Goal: Communication & Community: Answer question/provide support

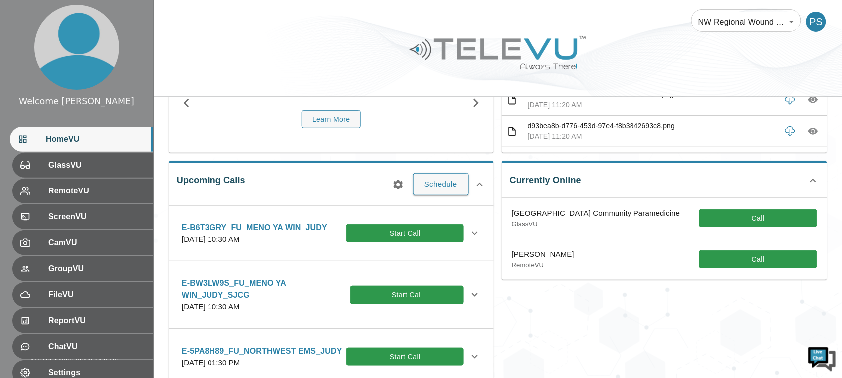
scroll to position [96, 0]
click at [741, 221] on button "Call" at bounding box center [759, 219] width 118 height 18
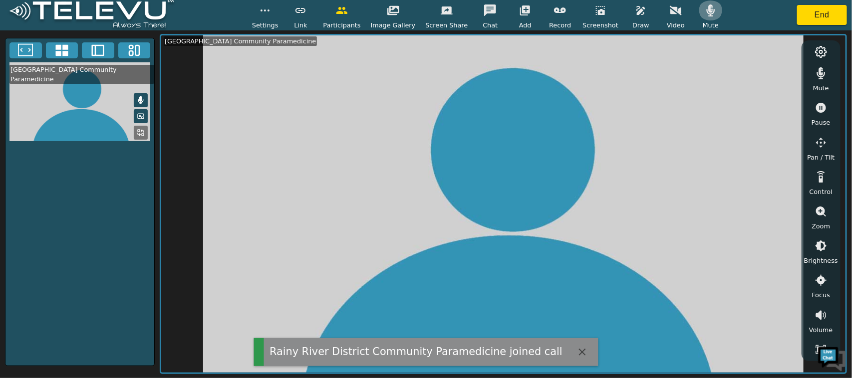
click at [707, 11] on icon "button" at bounding box center [711, 10] width 8 height 12
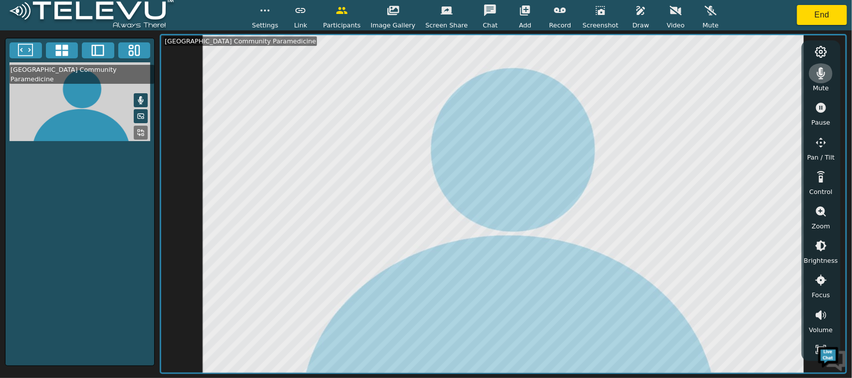
click at [825, 75] on icon "button" at bounding box center [821, 73] width 12 height 12
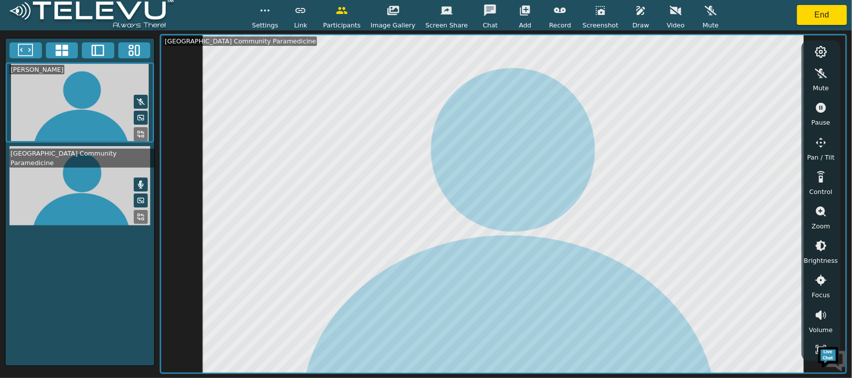
click at [824, 78] on icon "button" at bounding box center [821, 73] width 12 height 12
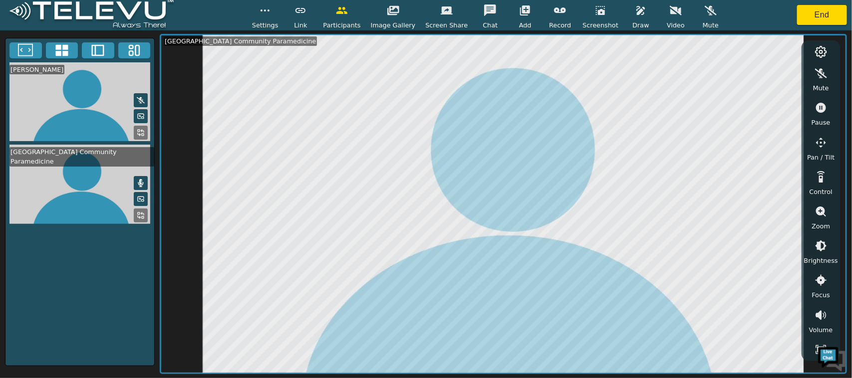
click at [707, 20] on div "Mute" at bounding box center [710, 14] width 25 height 29
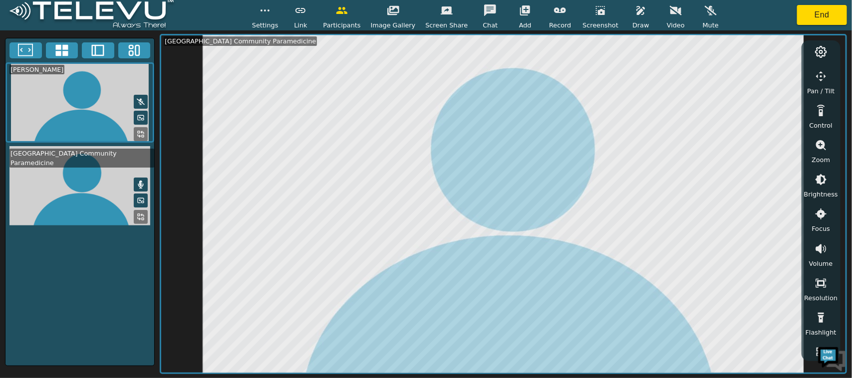
scroll to position [67, 0]
click at [818, 317] on icon "button" at bounding box center [821, 317] width 12 height 12
click at [819, 107] on icon "button" at bounding box center [821, 108] width 10 height 10
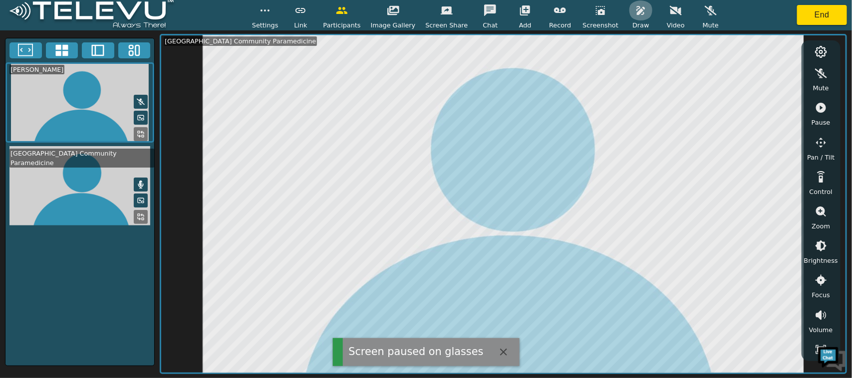
click at [628, 11] on button "button" at bounding box center [640, 10] width 25 height 20
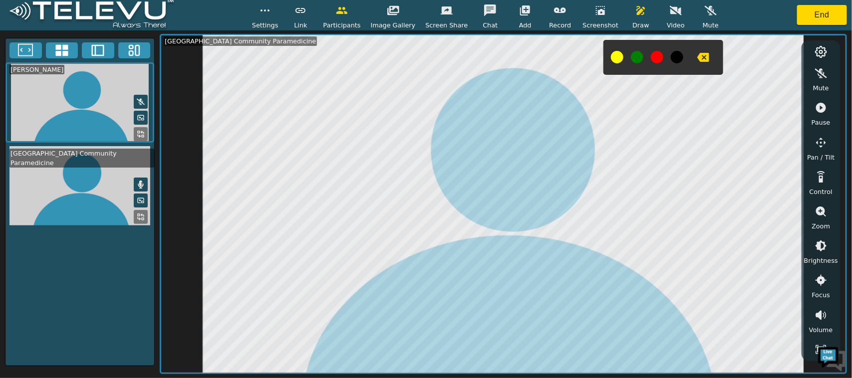
click at [651, 61] on button at bounding box center [657, 57] width 12 height 12
click at [635, 9] on icon "button" at bounding box center [641, 10] width 12 height 12
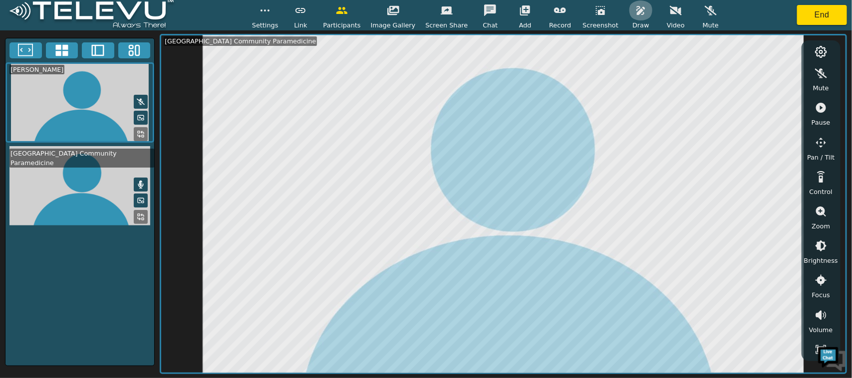
click at [635, 9] on icon "button" at bounding box center [641, 10] width 12 height 12
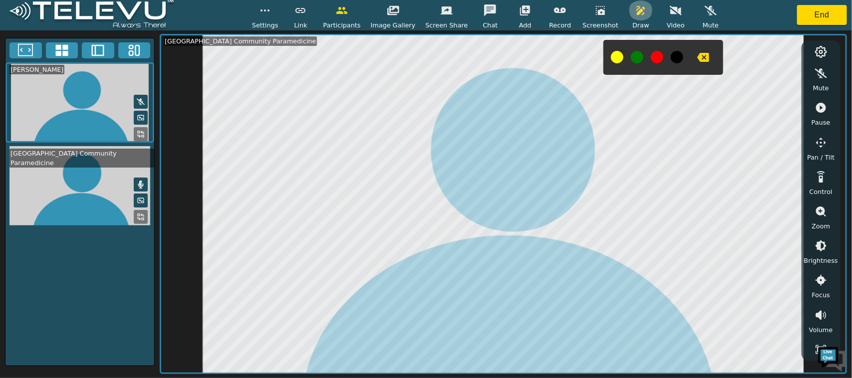
click at [635, 9] on icon "button" at bounding box center [641, 10] width 12 height 12
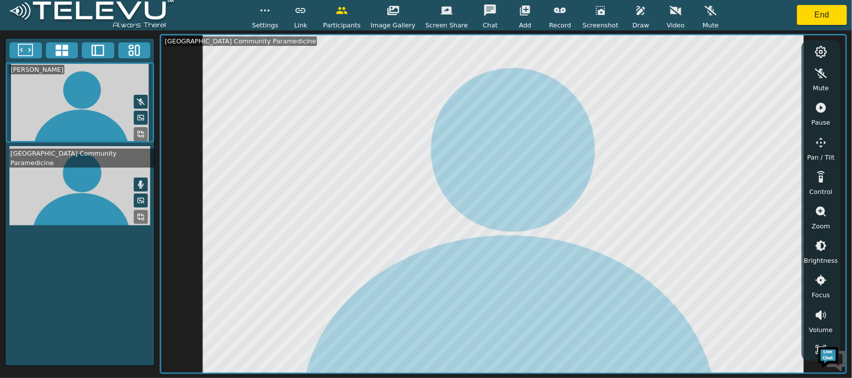
click at [823, 107] on icon "button" at bounding box center [821, 108] width 10 height 10
click at [635, 15] on icon "button" at bounding box center [641, 10] width 12 height 12
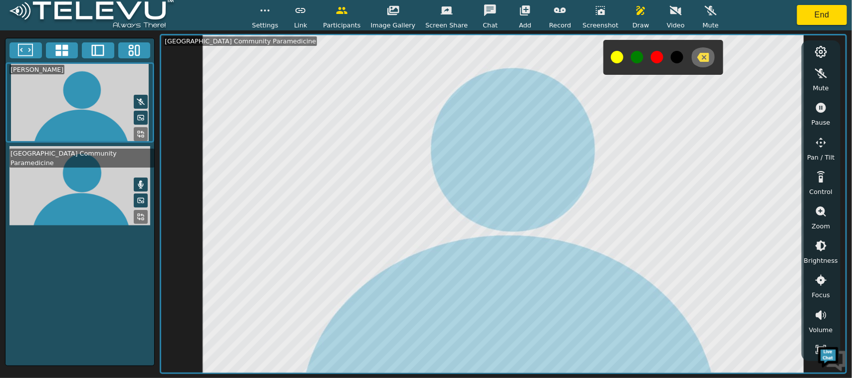
click at [697, 53] on icon "button" at bounding box center [703, 57] width 12 height 9
click at [635, 14] on icon "button" at bounding box center [641, 10] width 12 height 12
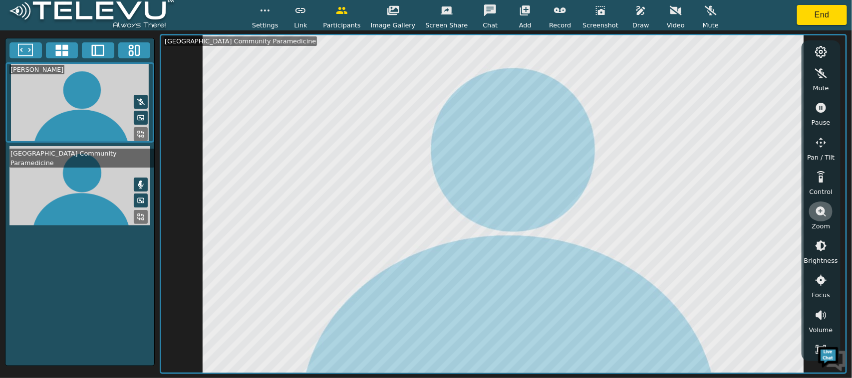
click at [817, 208] on icon "button" at bounding box center [821, 212] width 10 height 10
click at [824, 243] on icon "button" at bounding box center [820, 246] width 9 height 9
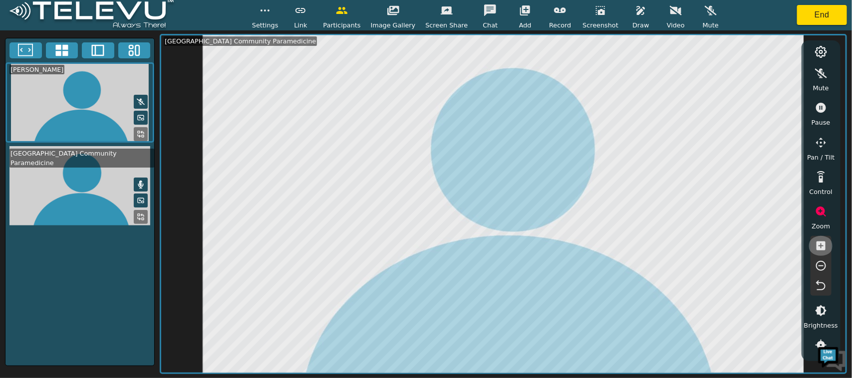
click at [824, 243] on icon "button" at bounding box center [820, 246] width 9 height 9
click at [819, 282] on icon "button" at bounding box center [821, 286] width 12 height 12
click at [594, 13] on icon "button" at bounding box center [600, 10] width 12 height 12
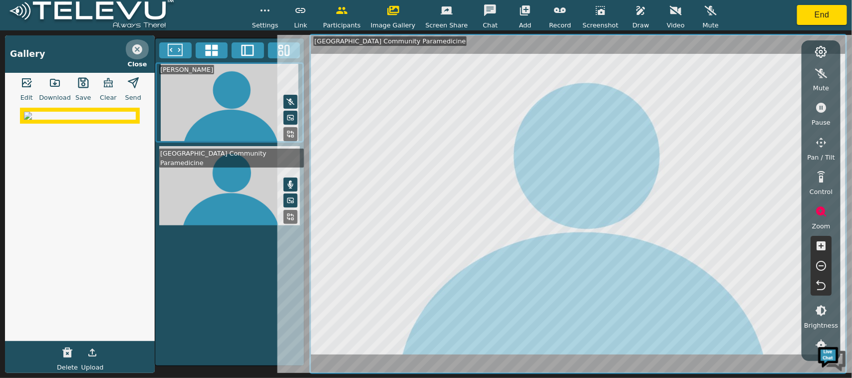
click at [128, 48] on button "button" at bounding box center [137, 49] width 25 height 20
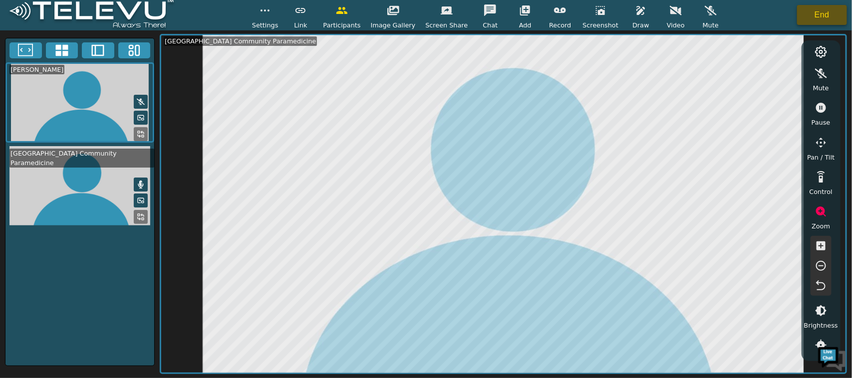
click at [810, 18] on button "End" at bounding box center [822, 15] width 50 height 20
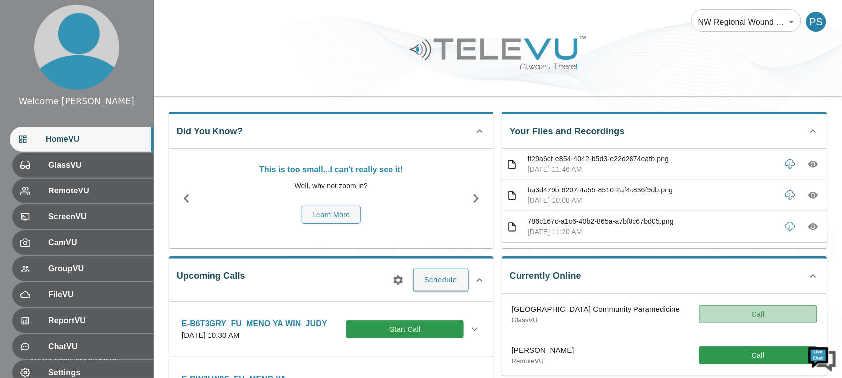
click at [751, 319] on button "Call" at bounding box center [759, 314] width 118 height 18
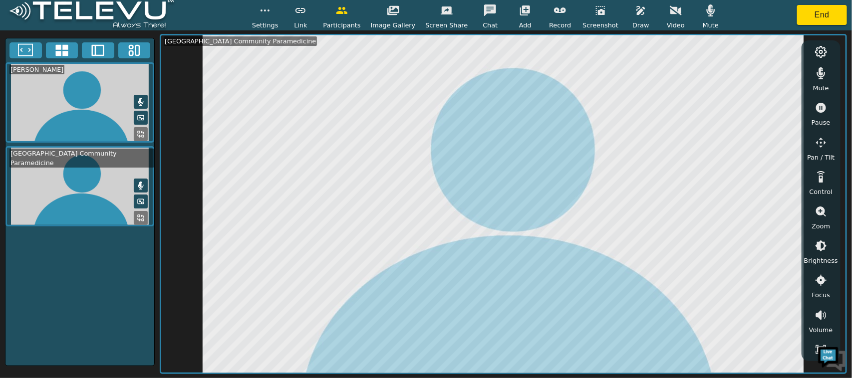
click at [699, 18] on button "button" at bounding box center [710, 10] width 25 height 20
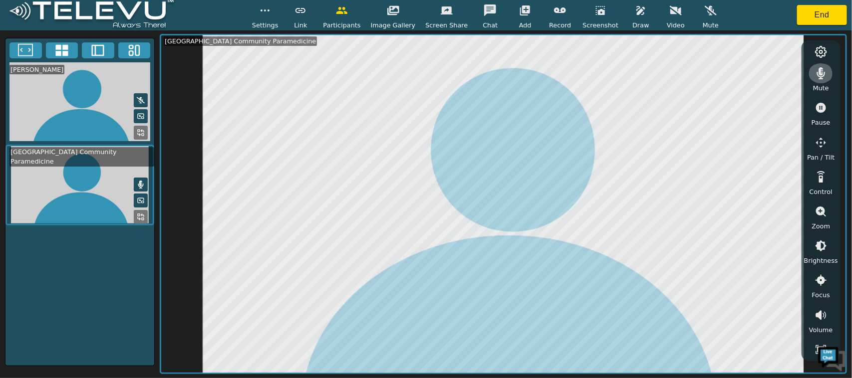
click at [819, 77] on icon "button" at bounding box center [821, 73] width 12 height 12
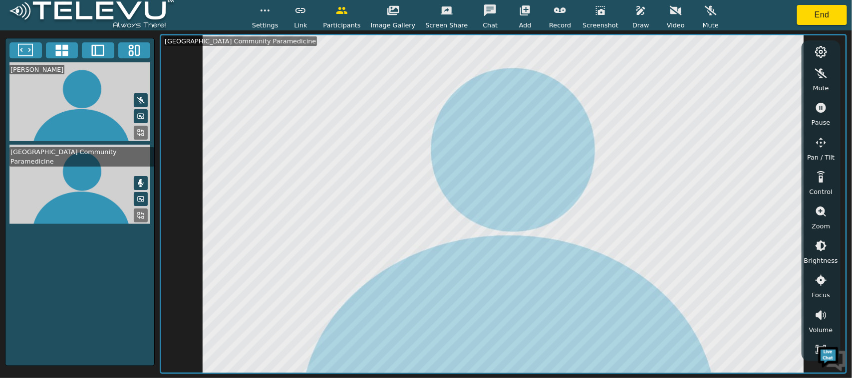
click at [636, 13] on button "button" at bounding box center [640, 10] width 25 height 20
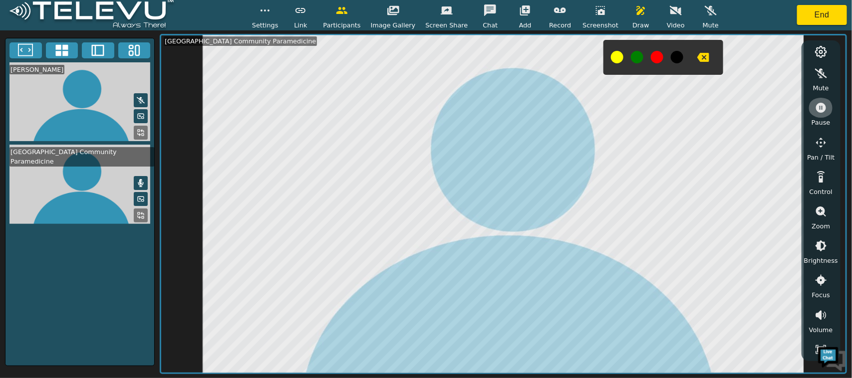
click at [826, 109] on icon "button" at bounding box center [821, 108] width 12 height 12
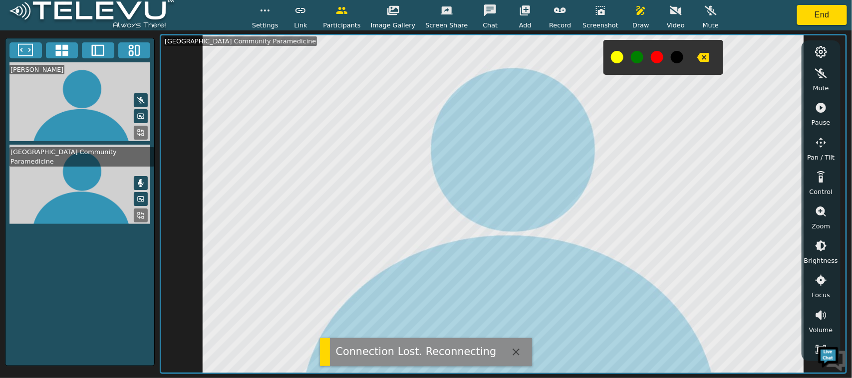
click at [651, 60] on button at bounding box center [657, 57] width 12 height 12
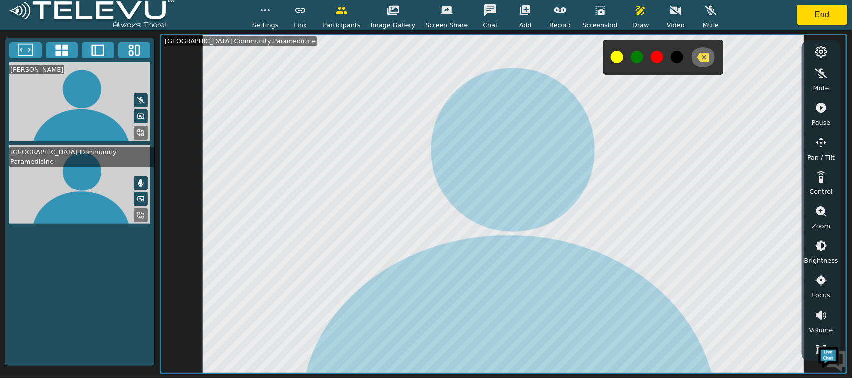
click at [697, 58] on icon "button" at bounding box center [703, 57] width 12 height 9
click at [635, 16] on icon "button" at bounding box center [641, 10] width 12 height 12
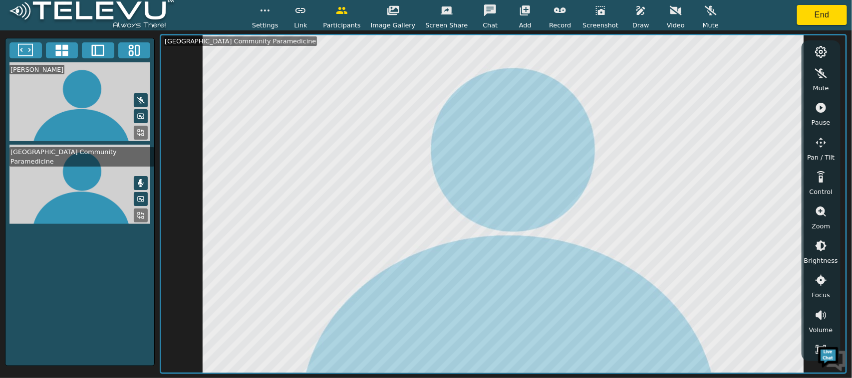
click at [818, 104] on icon "button" at bounding box center [821, 108] width 10 height 10
click at [818, 283] on icon "button" at bounding box center [821, 281] width 12 height 12
click at [825, 283] on icon "button" at bounding box center [821, 281] width 12 height 12
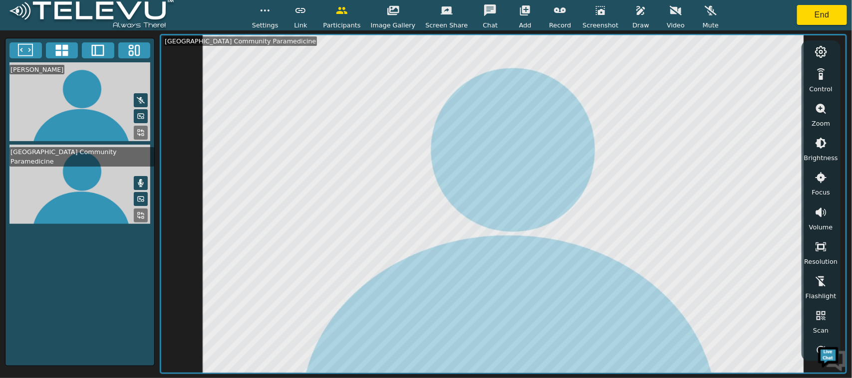
drag, startPoint x: 825, startPoint y: 283, endPoint x: 825, endPoint y: 291, distance: 8.0
click at [825, 289] on button "button" at bounding box center [820, 281] width 25 height 20
drag, startPoint x: 841, startPoint y: 143, endPoint x: 837, endPoint y: 108, distance: 35.2
click at [837, 108] on div "Mute Pause Pan / Tilt Control Zoom Brightness Focus Volume Resolution Flashligh…" at bounding box center [503, 204] width 687 height 340
drag, startPoint x: 838, startPoint y: 144, endPoint x: 837, endPoint y: 120, distance: 23.5
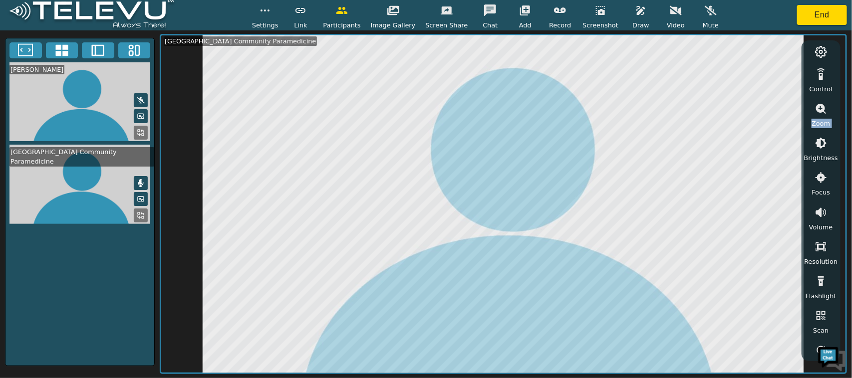
click at [837, 120] on div "Mute Pause Pan / Tilt Control Zoom Brightness Focus Volume Resolution Flashligh…" at bounding box center [820, 200] width 39 height 320
drag, startPoint x: 838, startPoint y: 153, endPoint x: 837, endPoint y: 135, distance: 17.5
click at [837, 135] on div "Mute Pause Pan / Tilt Control Zoom Brightness Focus Volume Resolution Flashligh…" at bounding box center [820, 200] width 39 height 320
drag, startPoint x: 835, startPoint y: 206, endPoint x: 836, endPoint y: 233, distance: 27.0
click at [836, 233] on div "Mute Pause Pan / Tilt Control Zoom Brightness Focus Volume Resolution Flashligh…" at bounding box center [821, 206] width 34 height 297
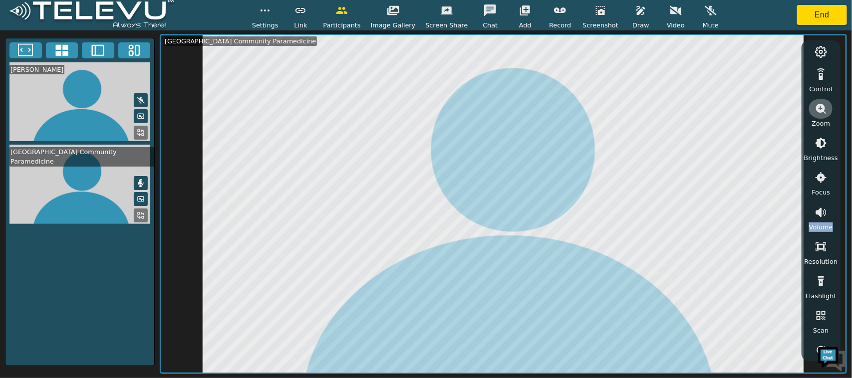
click at [821, 103] on icon "button" at bounding box center [821, 109] width 12 height 12
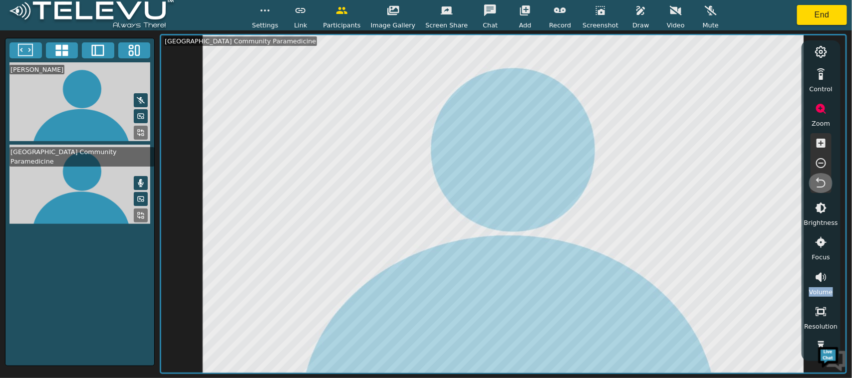
click at [822, 180] on icon "button" at bounding box center [821, 183] width 12 height 12
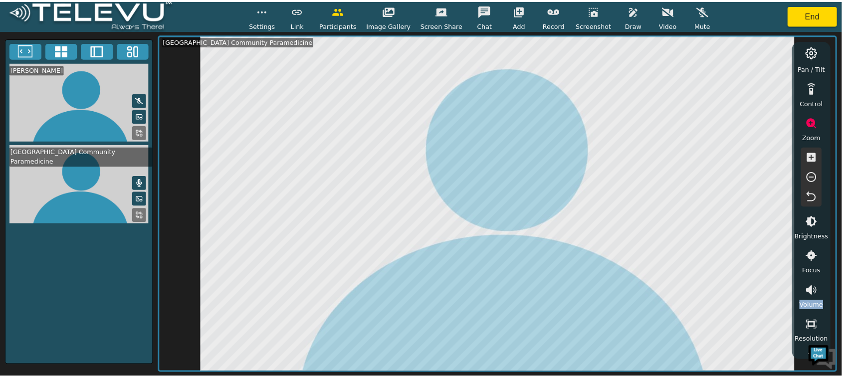
scroll to position [85, 0]
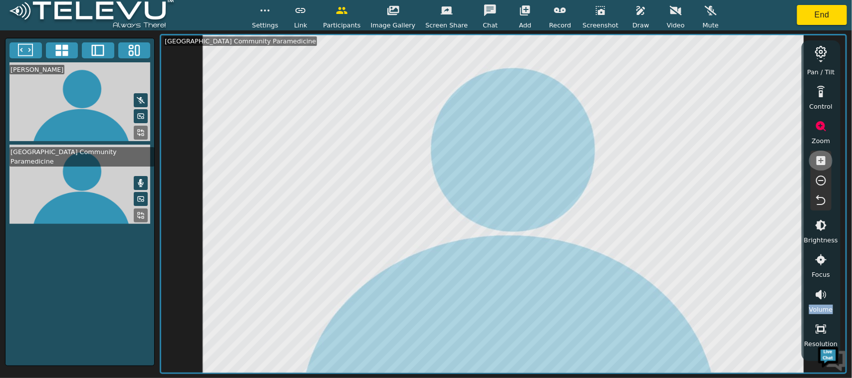
click at [819, 164] on icon "button" at bounding box center [820, 160] width 9 height 9
click at [820, 166] on icon "button" at bounding box center [821, 161] width 12 height 12
click at [822, 157] on icon "button" at bounding box center [820, 160] width 9 height 9
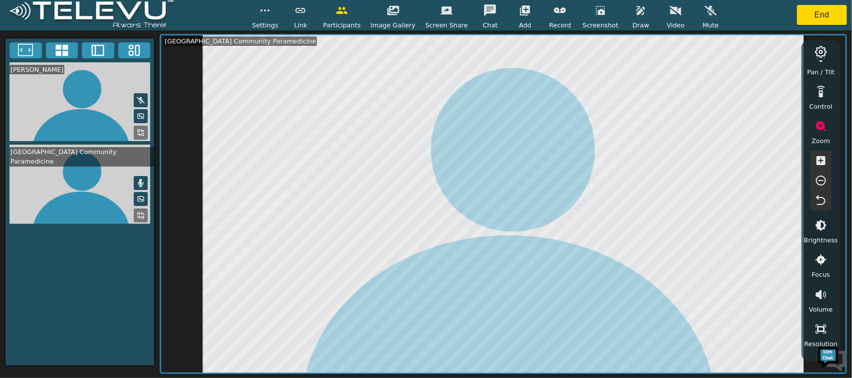
click at [632, 21] on span "Draw" at bounding box center [640, 24] width 16 height 9
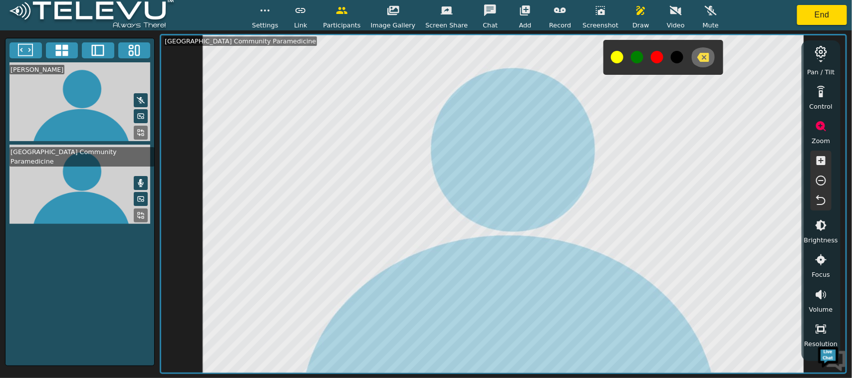
click at [697, 56] on icon "button" at bounding box center [703, 57] width 12 height 9
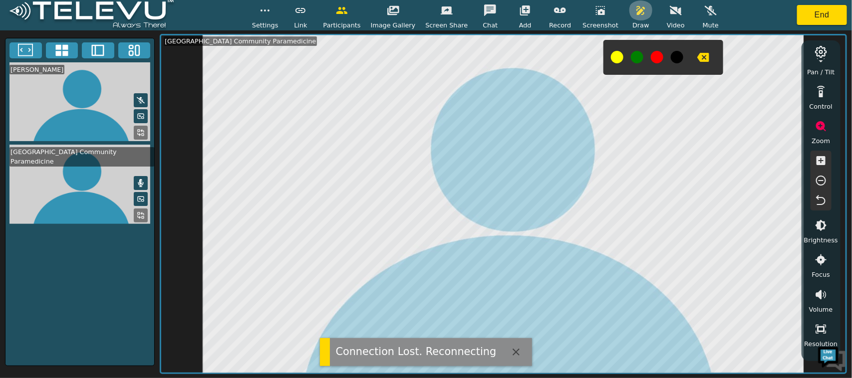
click at [628, 17] on button "button" at bounding box center [640, 10] width 25 height 20
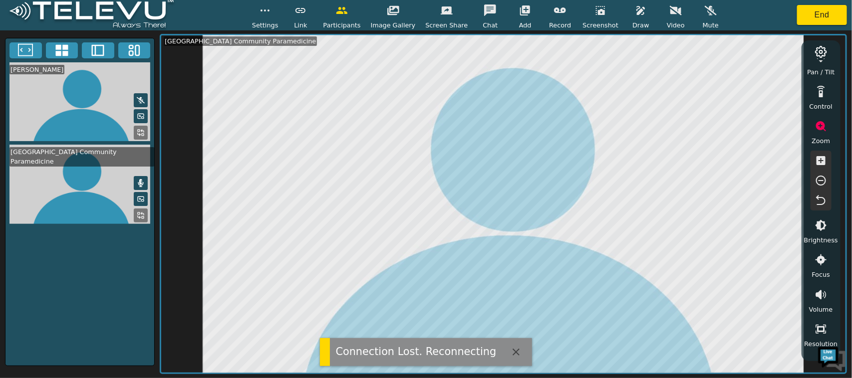
click at [635, 13] on icon "button" at bounding box center [641, 10] width 12 height 12
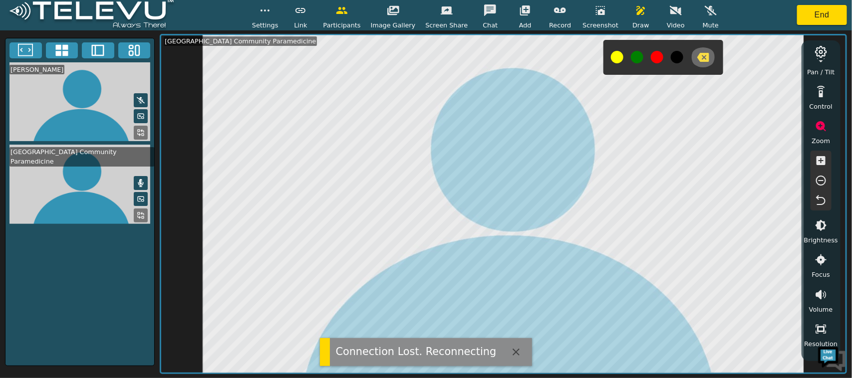
click at [697, 58] on icon "button" at bounding box center [703, 57] width 12 height 12
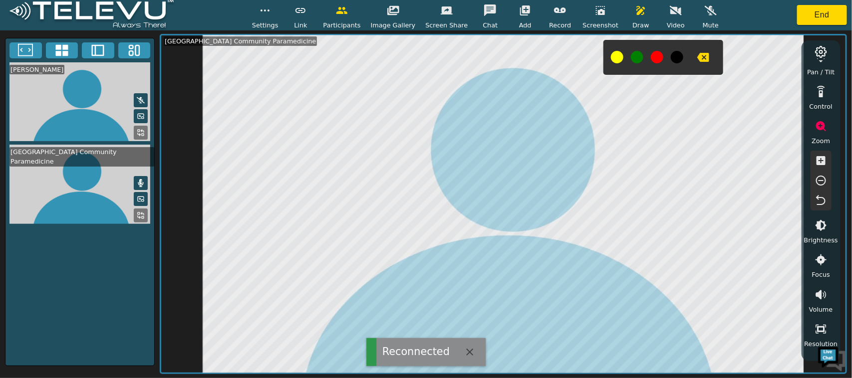
click at [697, 58] on icon "button" at bounding box center [703, 57] width 12 height 9
click at [628, 18] on button "button" at bounding box center [640, 10] width 25 height 20
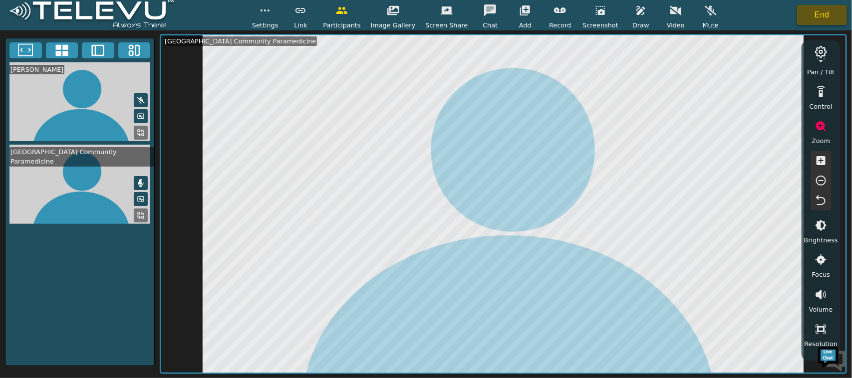
click at [833, 16] on button "End" at bounding box center [822, 15] width 50 height 20
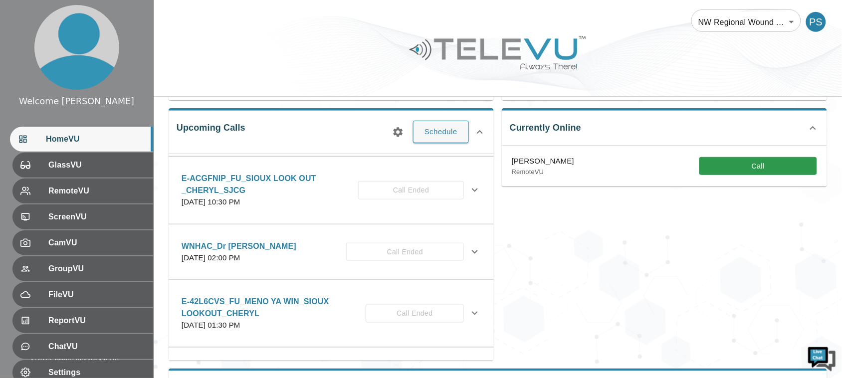
scroll to position [3720, 0]
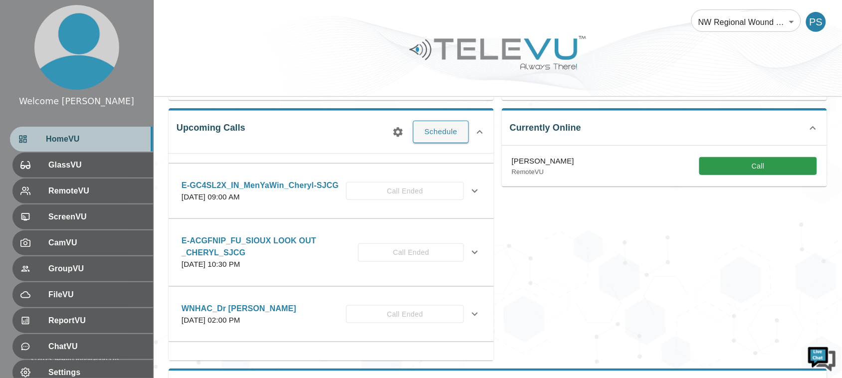
click at [65, 142] on span "HomeVU" at bounding box center [95, 139] width 99 height 12
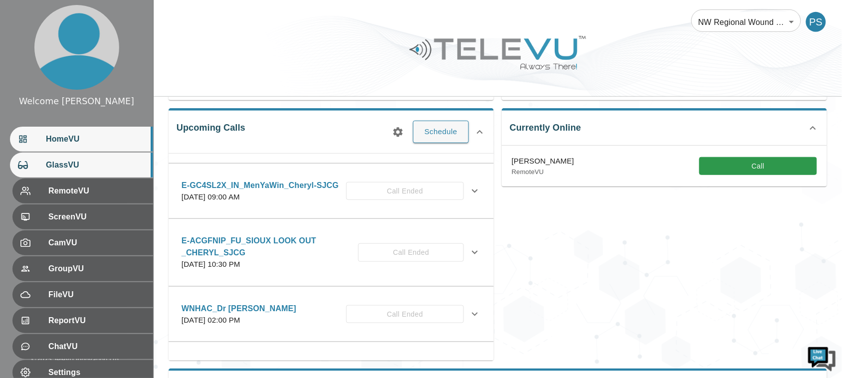
click at [70, 171] on span "GlassVU" at bounding box center [95, 165] width 99 height 12
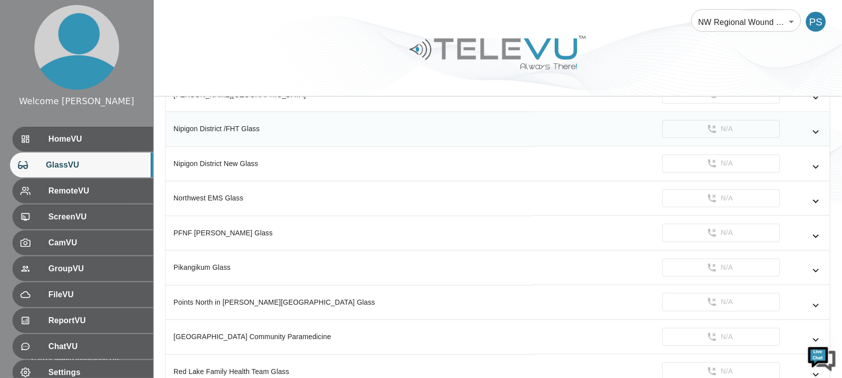
scroll to position [499, 0]
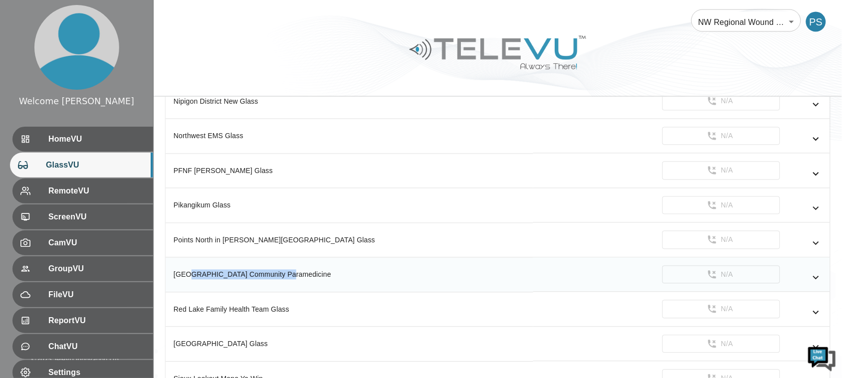
drag, startPoint x: 188, startPoint y: 281, endPoint x: 272, endPoint y: 279, distance: 84.3
click at [272, 278] on div "[GEOGRAPHIC_DATA] Community Paramedicine" at bounding box center [350, 275] width 352 height 10
click at [274, 293] on th "[GEOGRAPHIC_DATA] Community Paramedicine" at bounding box center [350, 275] width 368 height 35
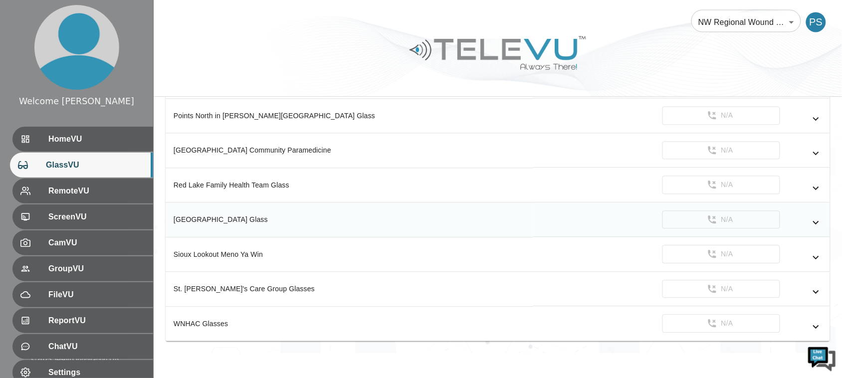
scroll to position [631, 0]
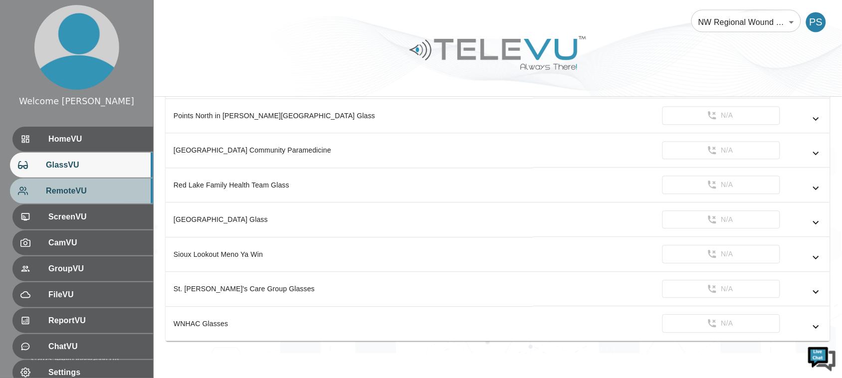
click at [46, 196] on span "RemoteVU" at bounding box center [95, 191] width 99 height 12
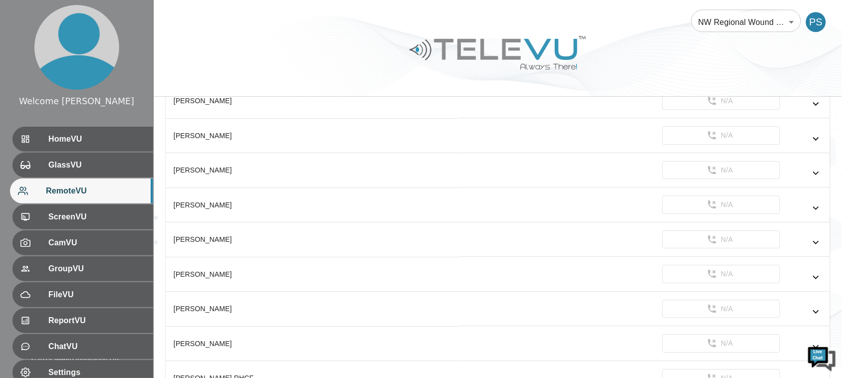
scroll to position [873, 0]
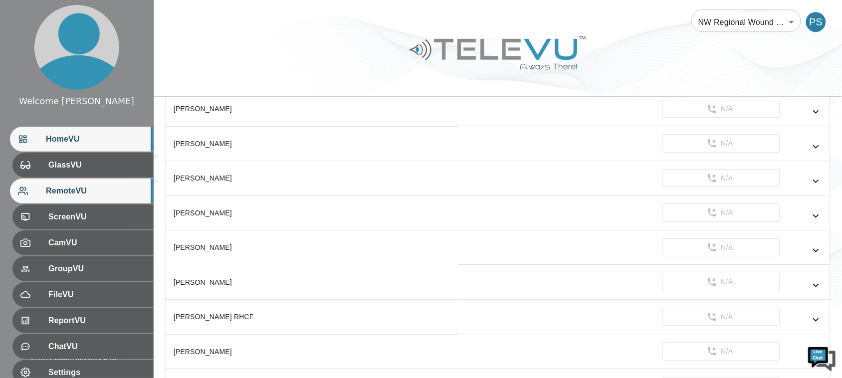
click at [73, 145] on span "HomeVU" at bounding box center [95, 139] width 99 height 12
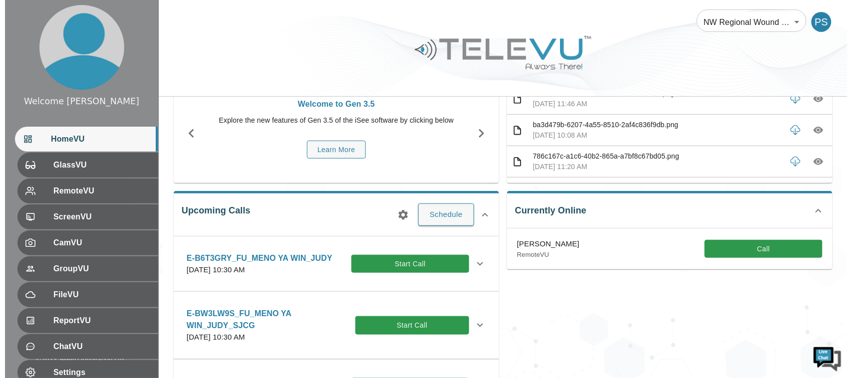
scroll to position [41, 0]
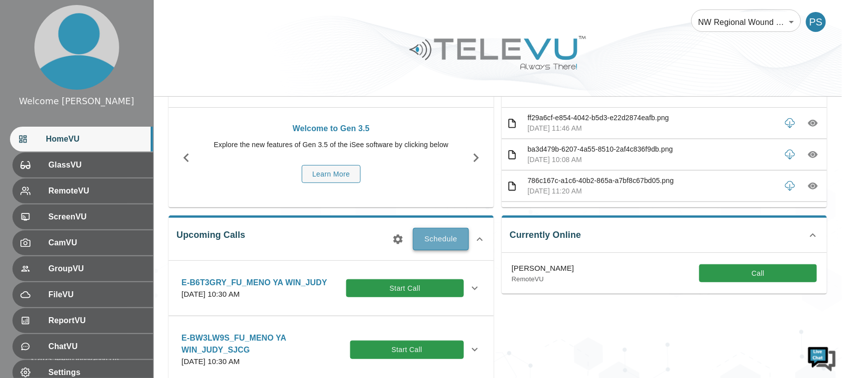
click at [443, 241] on button "Schedule" at bounding box center [441, 239] width 56 height 22
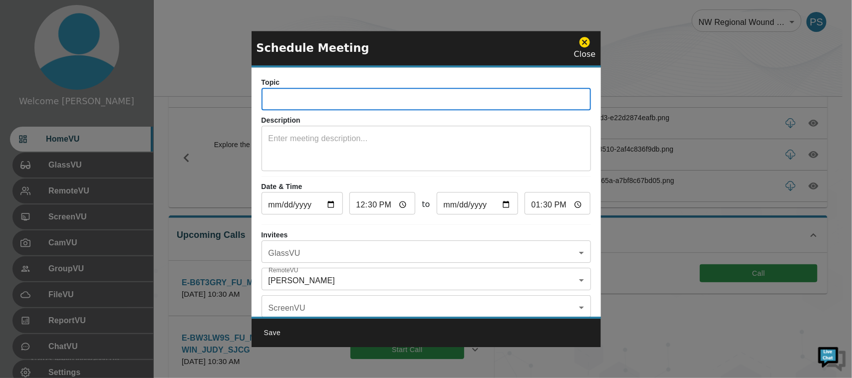
click at [373, 102] on input "text" at bounding box center [425, 100] width 329 height 20
type input "Test call with [PERSON_NAME]"
click at [380, 151] on textarea at bounding box center [425, 150] width 315 height 34
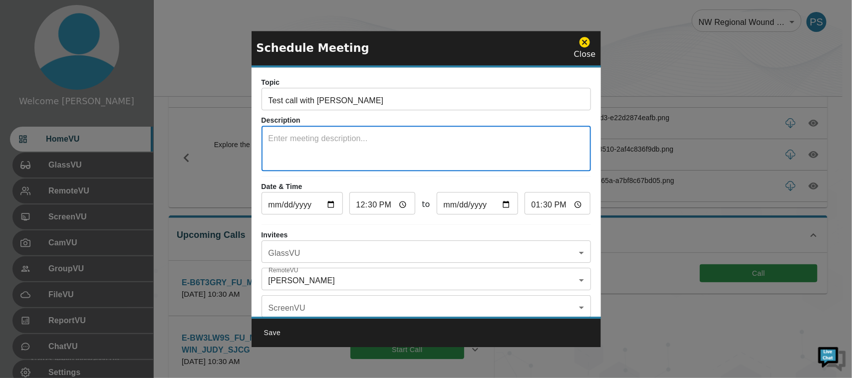
scroll to position [60, 0]
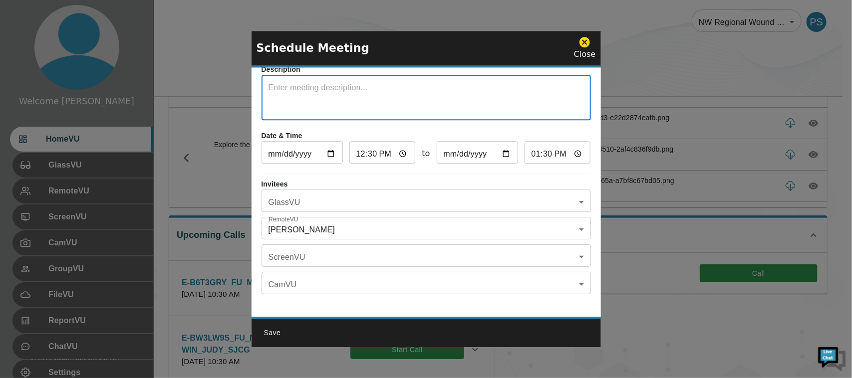
click at [345, 195] on body "Welcome [PERSON_NAME] HomeVU GlassVU RemoteVU ScreenVU CamVU GroupVU FileVU Rep…" at bounding box center [426, 275] width 852 height 632
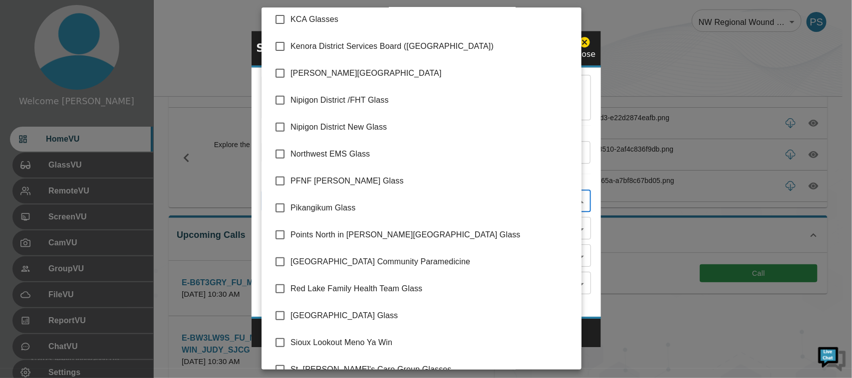
scroll to position [211, 0]
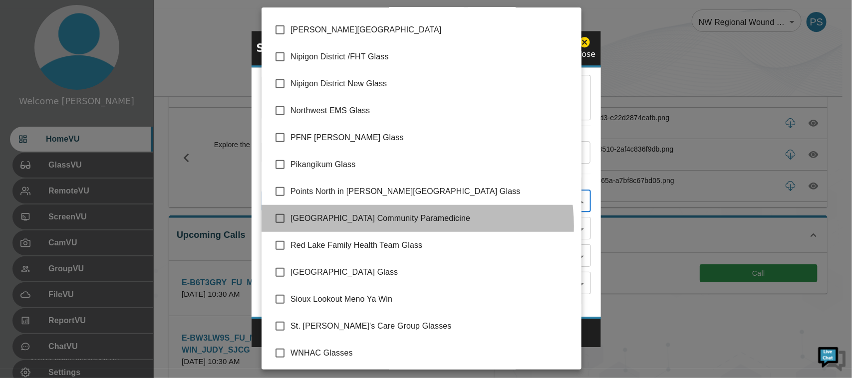
click at [397, 226] on li "[GEOGRAPHIC_DATA] Community Paramedicine" at bounding box center [421, 218] width 320 height 27
type input "[GEOGRAPHIC_DATA] Community Paramedicine"
checkbox input "true"
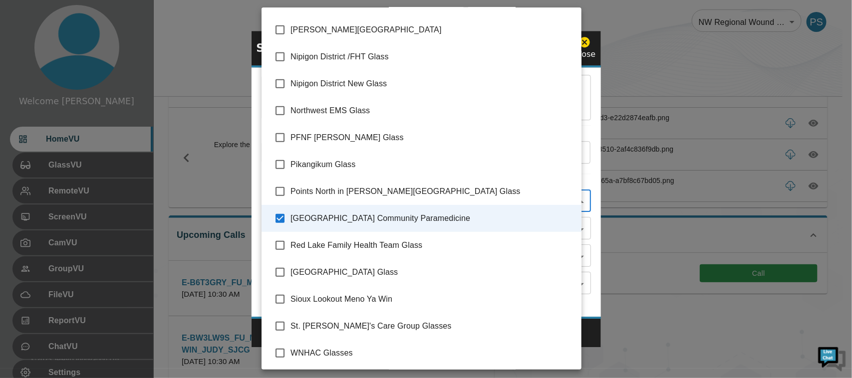
click at [584, 176] on div at bounding box center [426, 189] width 852 height 378
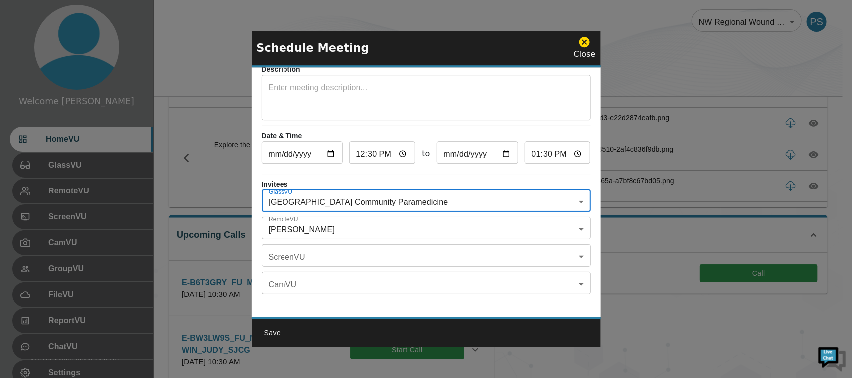
click at [482, 248] on body "Welcome [PERSON_NAME] HomeVU GlassVU RemoteVU ScreenVU CamVU GroupVU FileVU Rep…" at bounding box center [426, 275] width 852 height 632
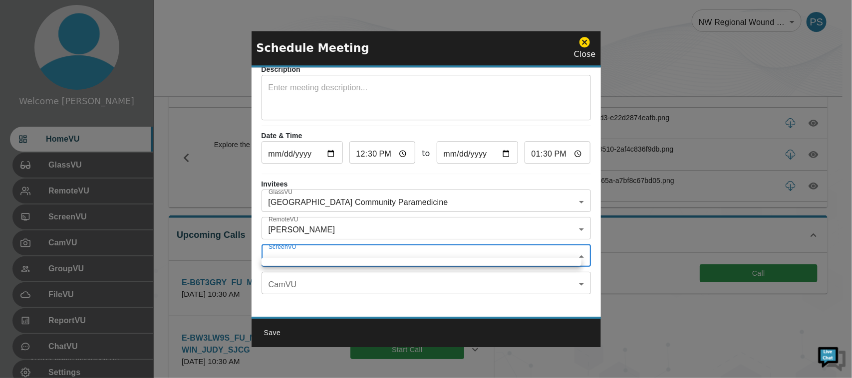
click at [483, 247] on div at bounding box center [426, 189] width 852 height 378
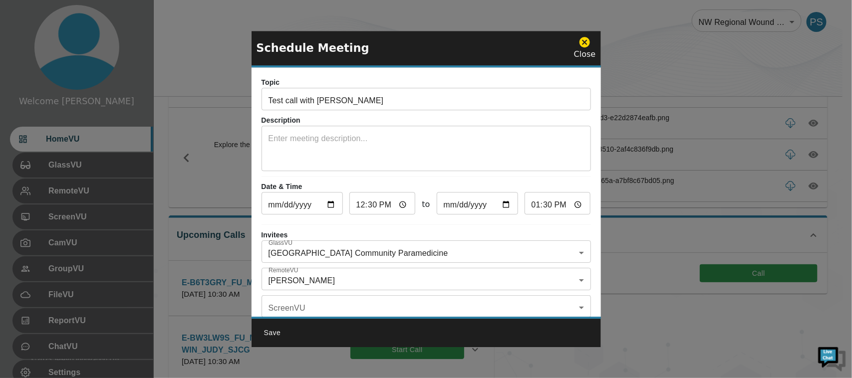
scroll to position [60, 0]
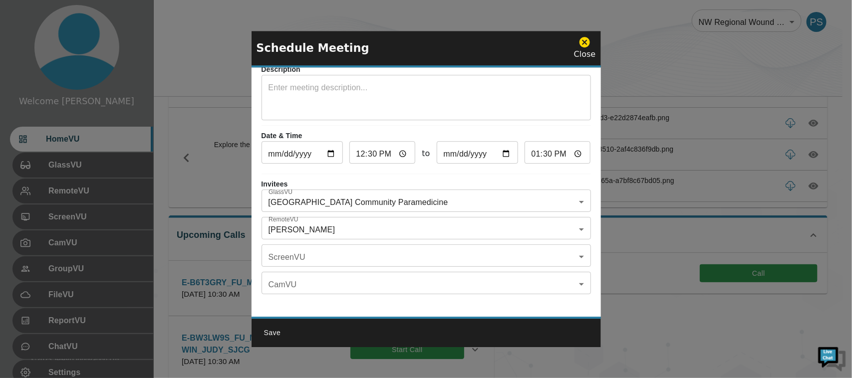
click at [530, 222] on body "Welcome [PERSON_NAME] HomeVU GlassVU RemoteVU ScreenVU CamVU GroupVU FileVU Rep…" at bounding box center [426, 275] width 852 height 632
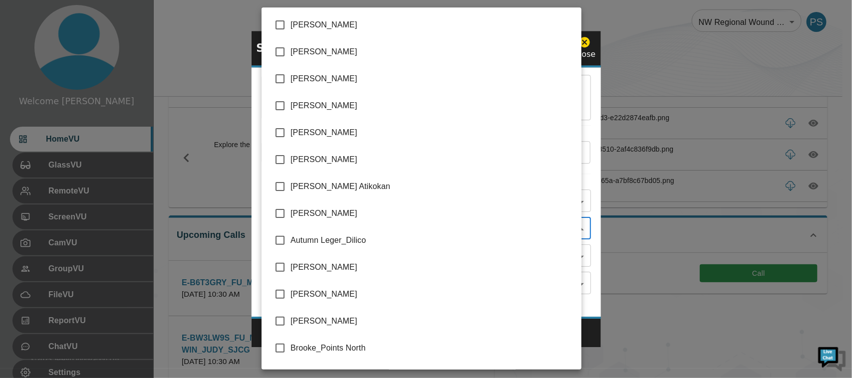
scroll to position [2016, 0]
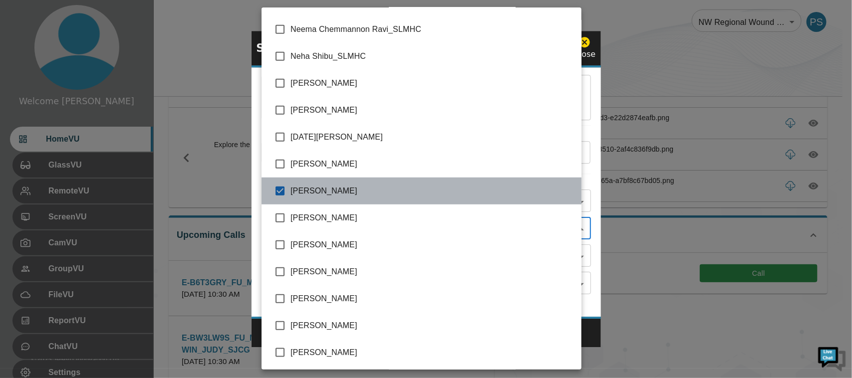
click at [475, 197] on li "[PERSON_NAME]" at bounding box center [421, 191] width 320 height 27
checkbox input "false"
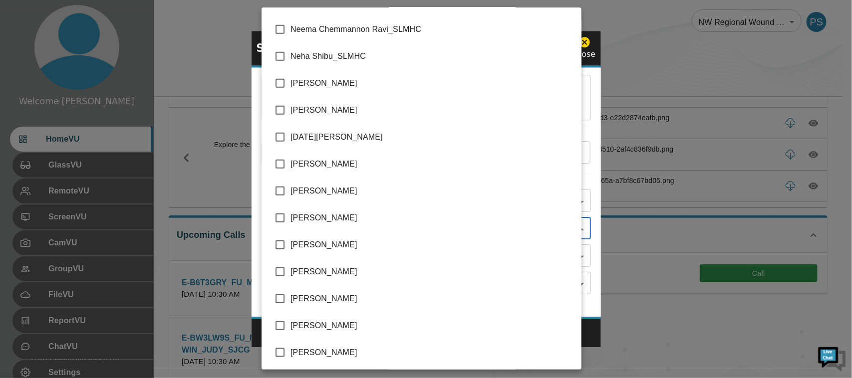
scroll to position [0, 0]
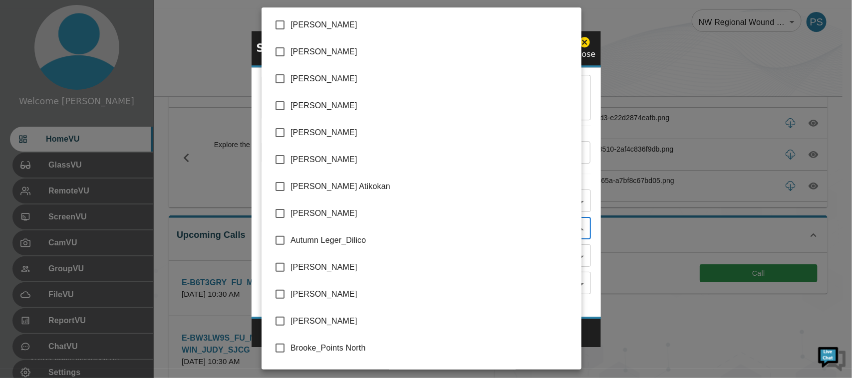
click at [585, 86] on div at bounding box center [426, 189] width 852 height 378
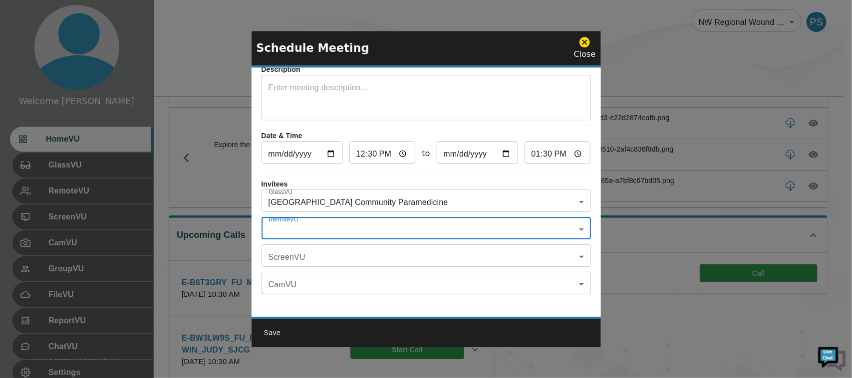
click at [437, 218] on body "Welcome [PERSON_NAME] HomeVU GlassVU RemoteVU ScreenVU CamVU GroupVU FileVU Rep…" at bounding box center [426, 275] width 852 height 632
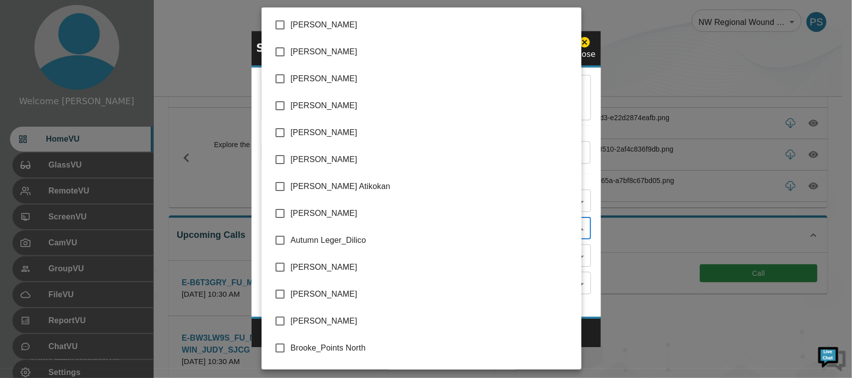
scroll to position [1989, 0]
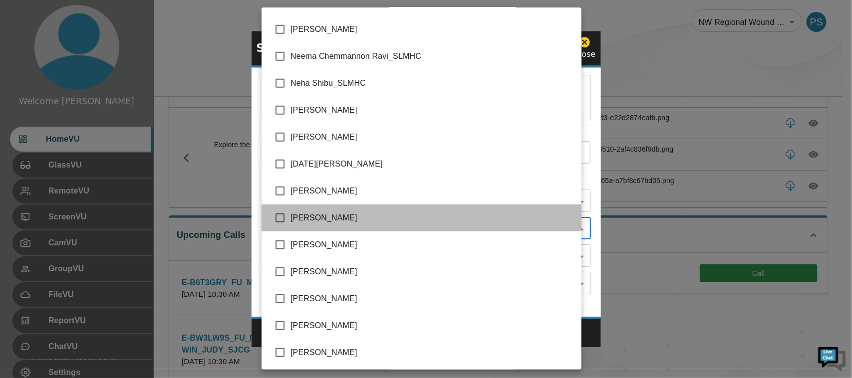
click at [429, 217] on span "[PERSON_NAME]" at bounding box center [431, 218] width 283 height 12
type input "[PERSON_NAME]"
checkbox input "true"
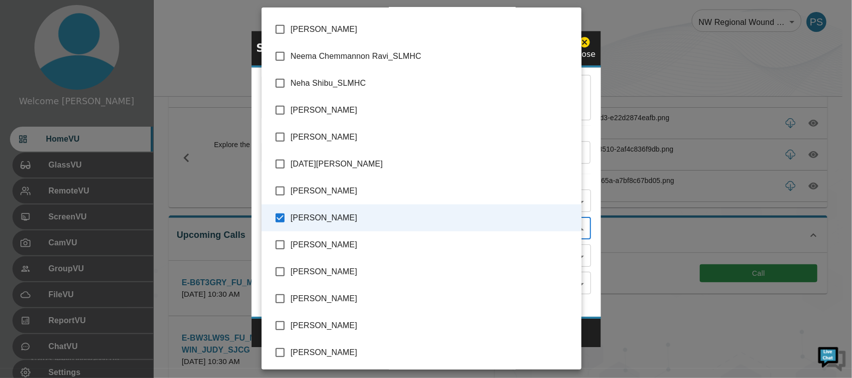
click at [592, 157] on div at bounding box center [426, 189] width 852 height 378
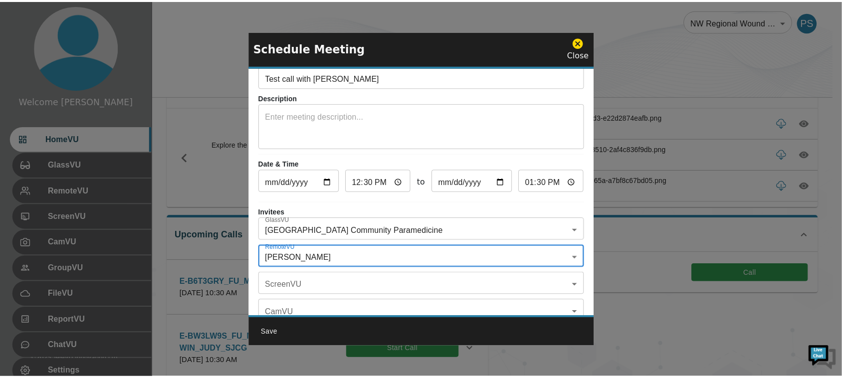
scroll to position [60, 0]
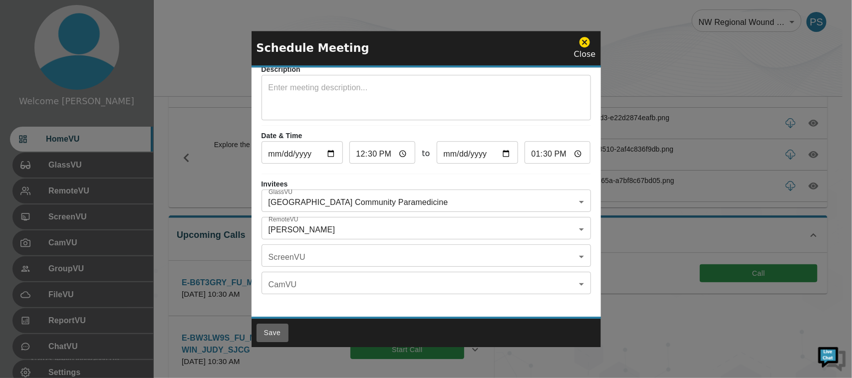
click at [267, 332] on button "Save" at bounding box center [272, 333] width 32 height 18
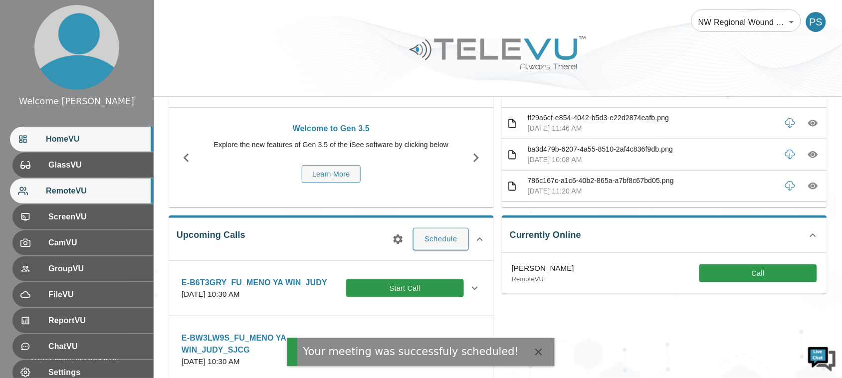
click at [93, 190] on span "RemoteVU" at bounding box center [95, 191] width 99 height 12
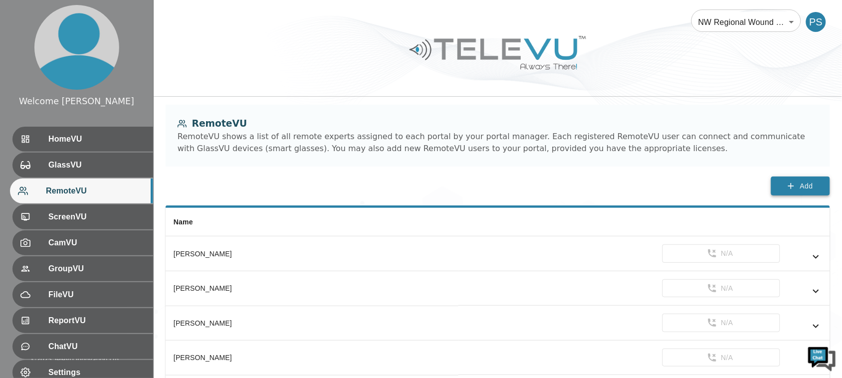
click at [806, 186] on span "Add" at bounding box center [806, 186] width 13 height 12
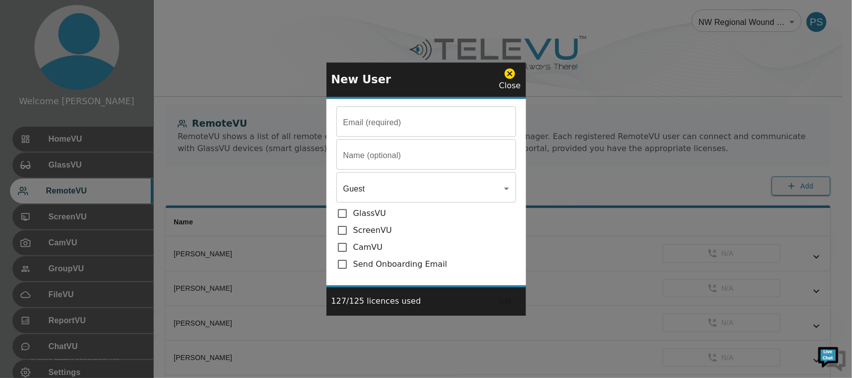
click at [511, 80] on div "Close" at bounding box center [510, 79] width 22 height 24
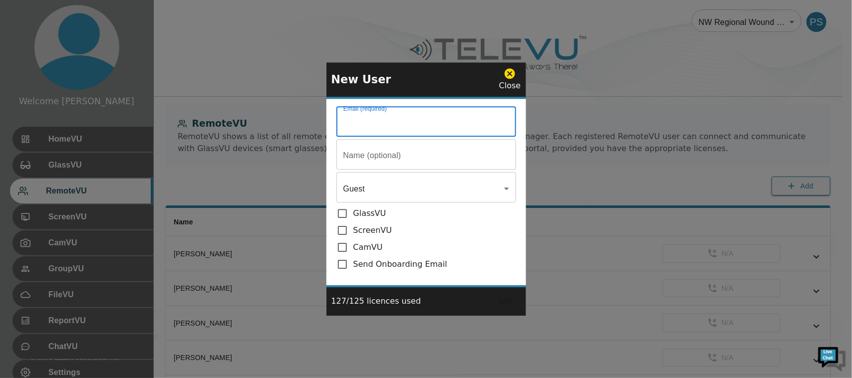
click at [409, 118] on input "Email (required)" at bounding box center [426, 123] width 180 height 28
paste input "[PERSON_NAME][EMAIL_ADDRESS][PERSON_NAME][DOMAIN_NAME]"
type input "[PERSON_NAME][EMAIL_ADDRESS][PERSON_NAME][DOMAIN_NAME]"
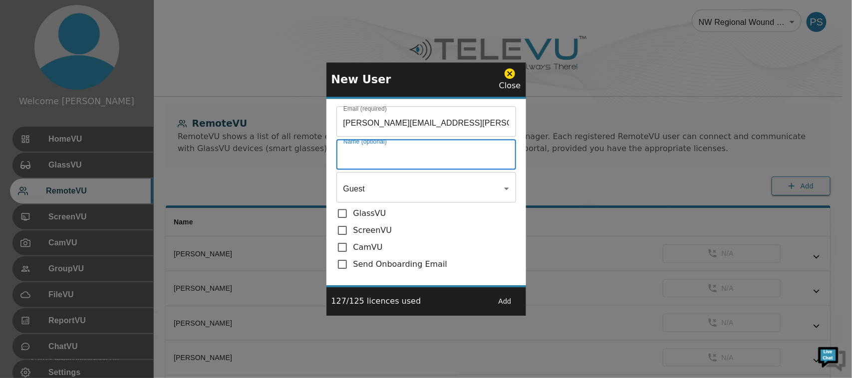
click at [397, 163] on input "Email (required)" at bounding box center [426, 156] width 180 height 28
type input "[PERSON_NAME]"
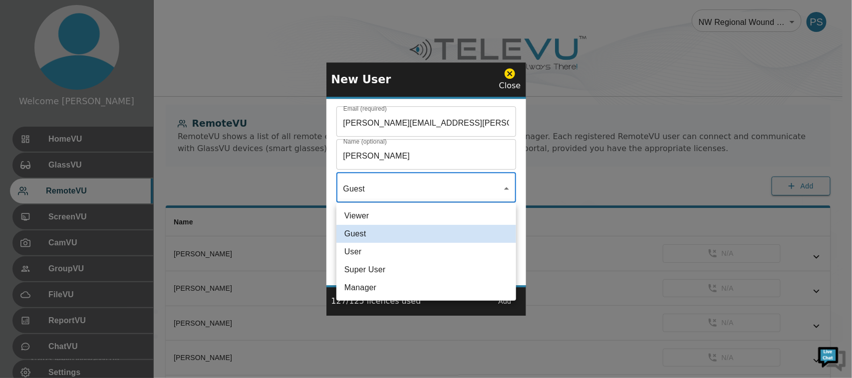
click at [412, 253] on li "User" at bounding box center [426, 252] width 180 height 18
type input "User"
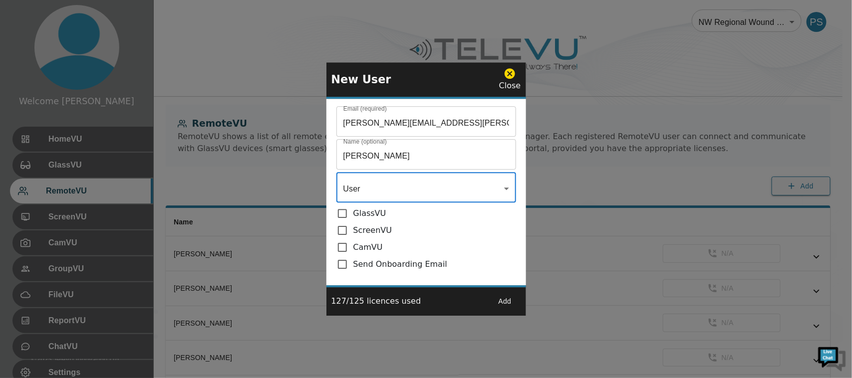
click at [338, 216] on input "checkbox" at bounding box center [344, 214] width 17 height 12
checkbox input "true"
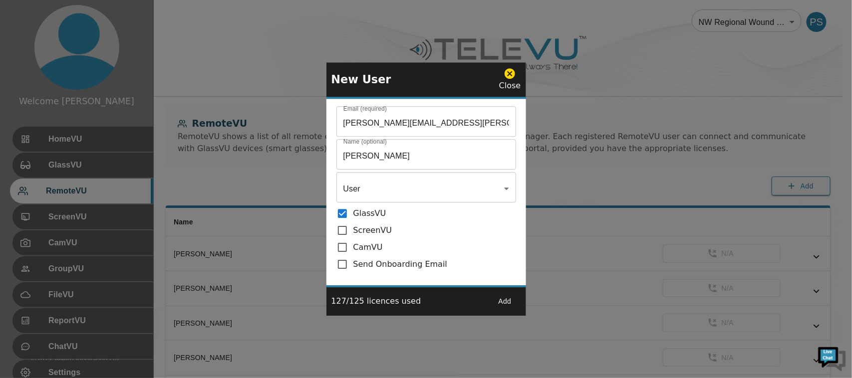
click at [338, 231] on input "checkbox" at bounding box center [344, 231] width 17 height 12
checkbox input "true"
click at [340, 265] on input "checkbox" at bounding box center [344, 264] width 17 height 12
checkbox input "true"
click at [504, 298] on button "Add" at bounding box center [505, 301] width 32 height 18
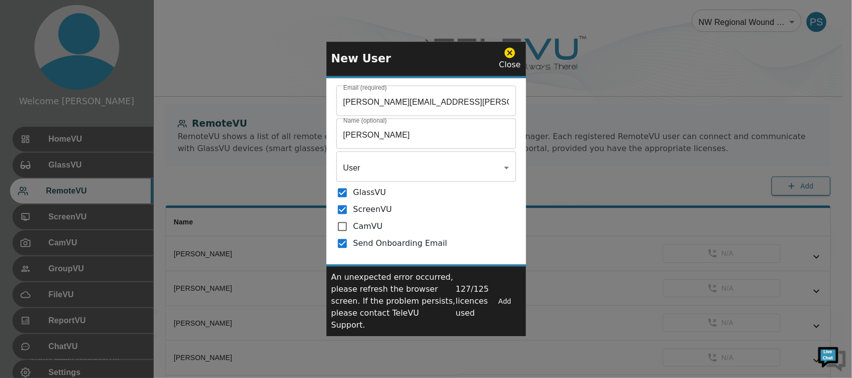
click at [510, 58] on icon at bounding box center [509, 53] width 12 height 12
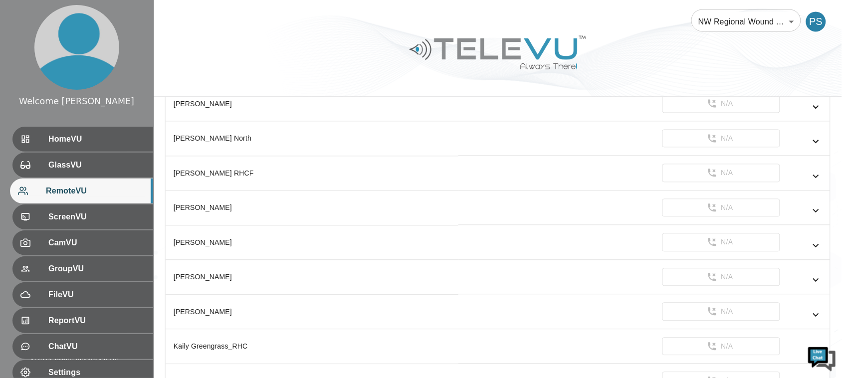
scroll to position [1684, 0]
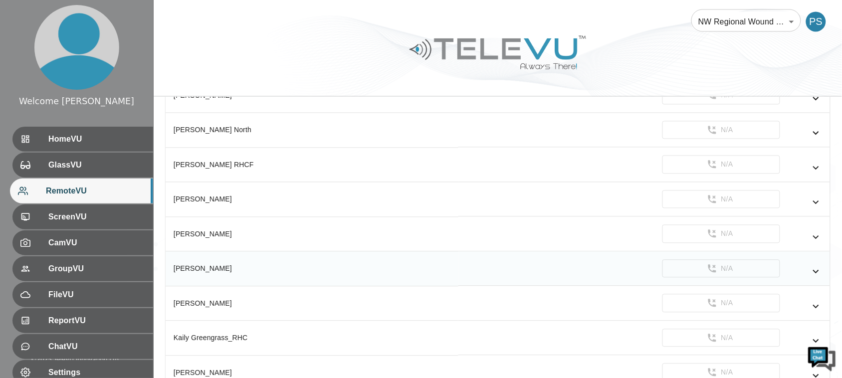
click at [814, 278] on icon "simple table" at bounding box center [816, 272] width 12 height 12
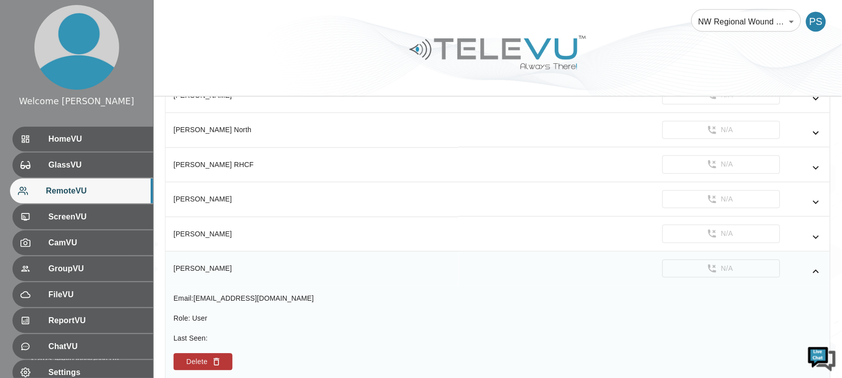
scroll to position [1746, 0]
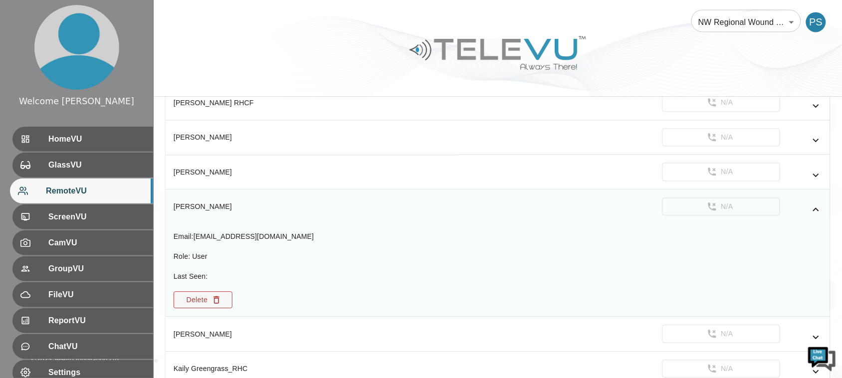
click at [205, 308] on button "Delete" at bounding box center [203, 299] width 59 height 17
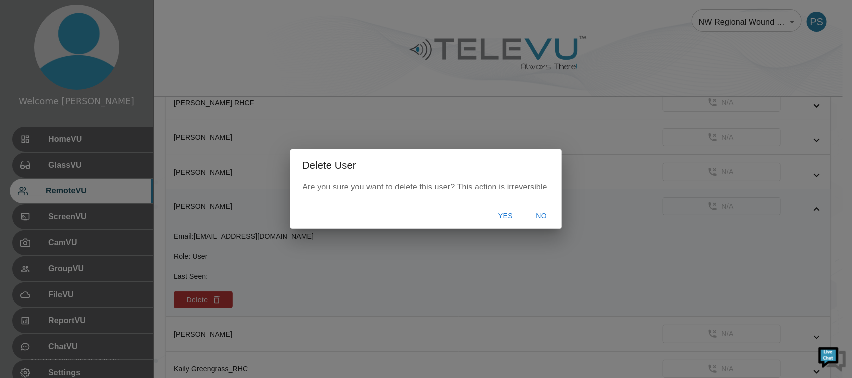
click at [500, 218] on button "Yes" at bounding box center [505, 216] width 32 height 18
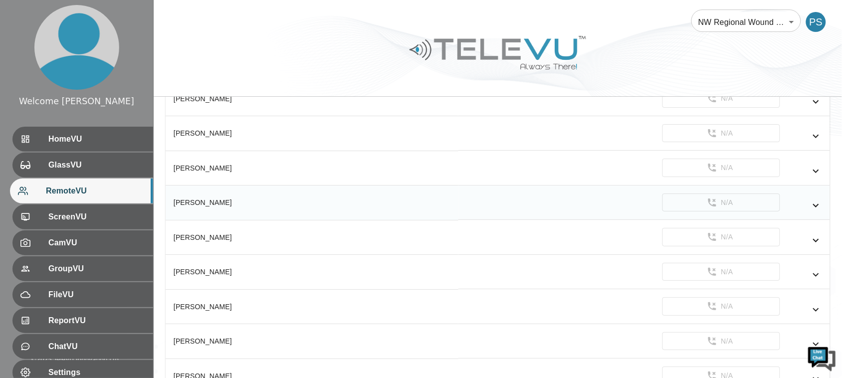
scroll to position [3382, 0]
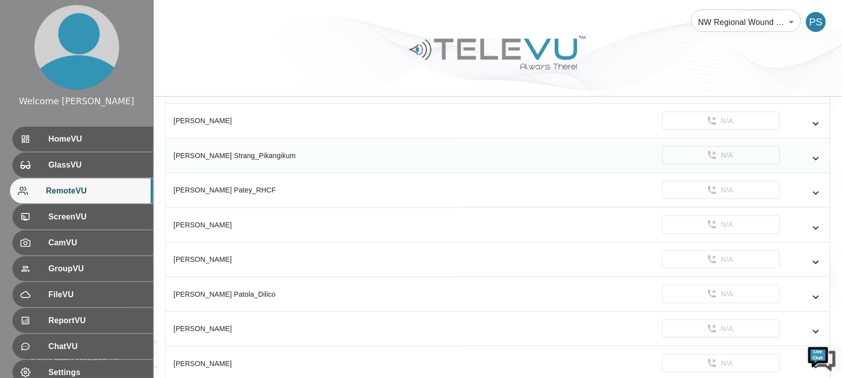
click at [814, 165] on icon "simple table" at bounding box center [816, 159] width 12 height 12
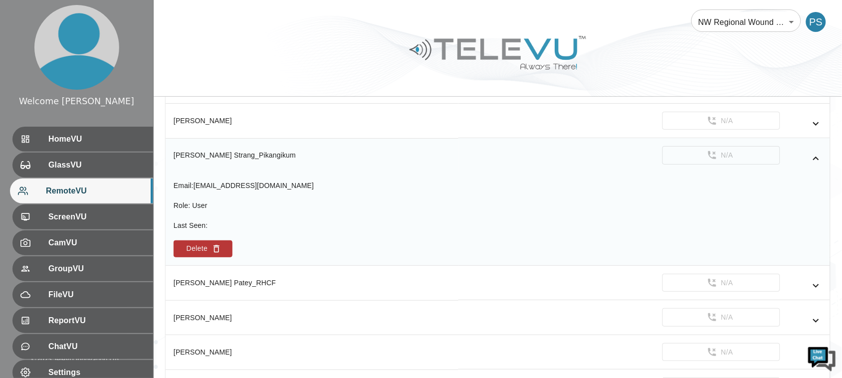
scroll to position [3381, 0]
click at [178, 258] on button "Delete" at bounding box center [203, 249] width 59 height 17
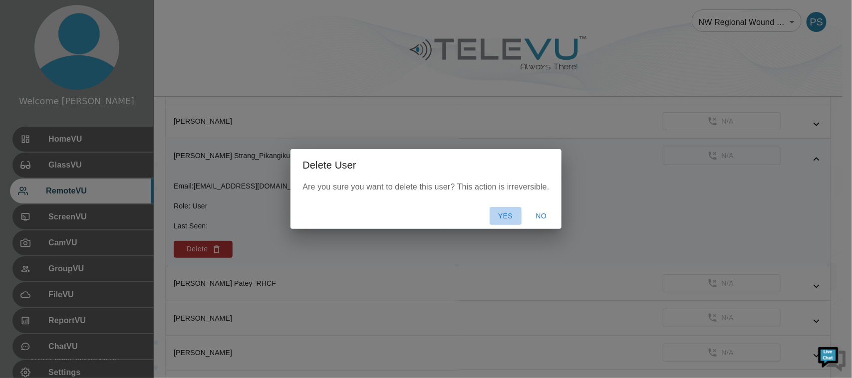
click at [509, 216] on button "Yes" at bounding box center [505, 216] width 32 height 18
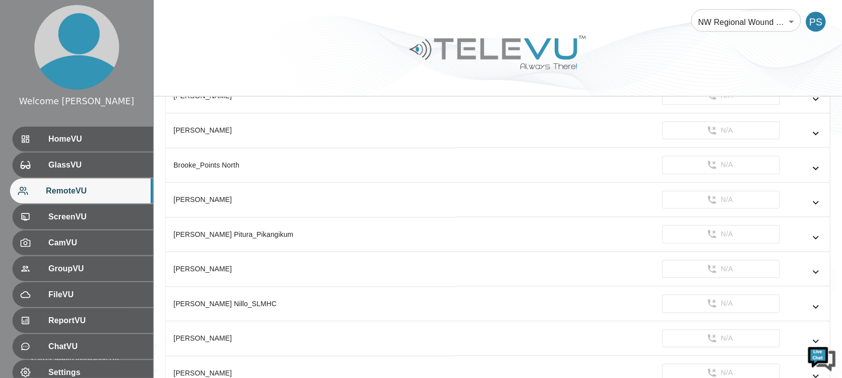
scroll to position [0, 0]
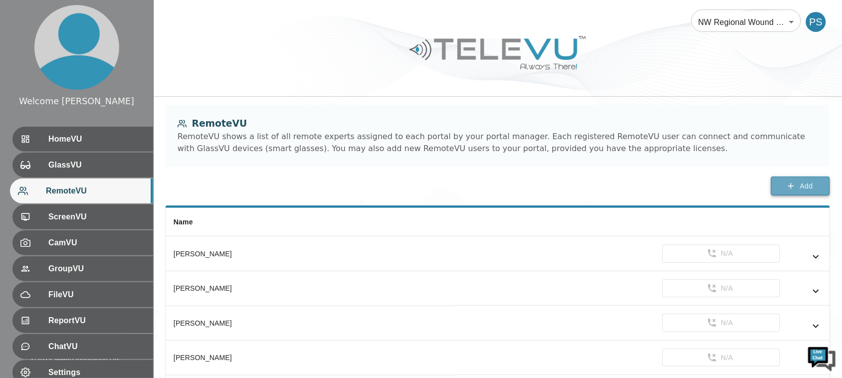
click at [812, 190] on span "Add" at bounding box center [806, 186] width 13 height 12
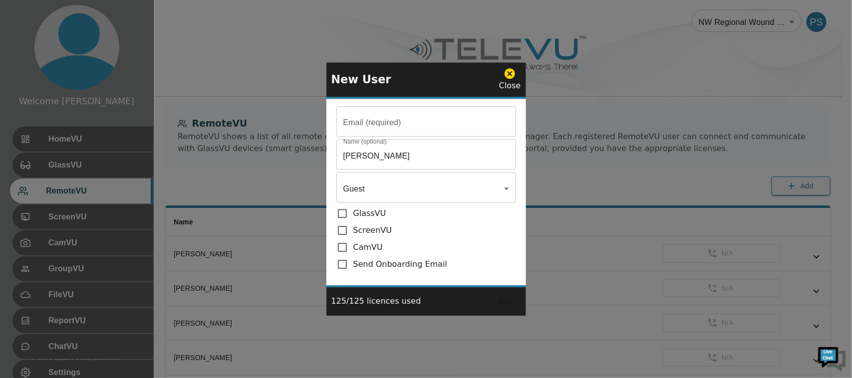
click at [454, 130] on input "Email (required)" at bounding box center [426, 123] width 180 height 28
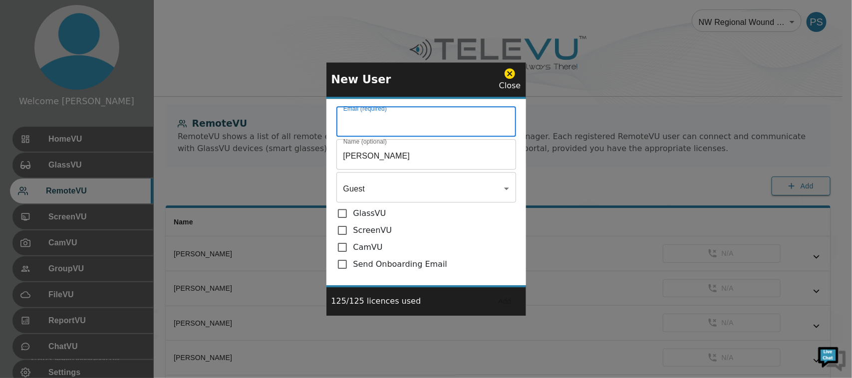
paste input "[PERSON_NAME][EMAIL_ADDRESS][PERSON_NAME][DOMAIN_NAME]"
type input "[PERSON_NAME][EMAIL_ADDRESS][PERSON_NAME][DOMAIN_NAME]"
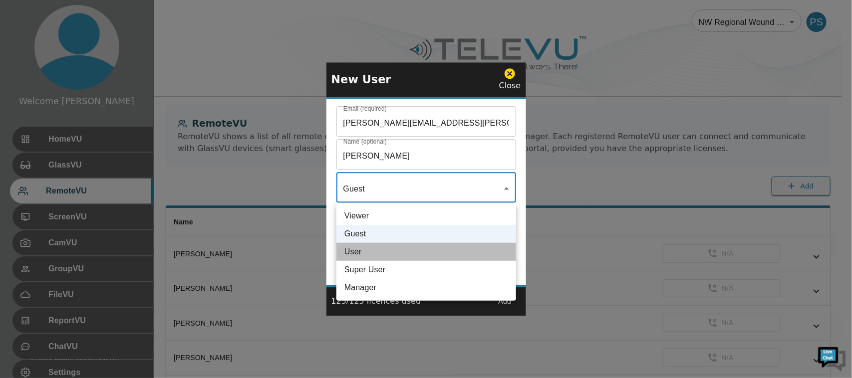
drag, startPoint x: 405, startPoint y: 250, endPoint x: 390, endPoint y: 248, distance: 14.7
click at [404, 250] on li "User" at bounding box center [426, 252] width 180 height 18
type input "User"
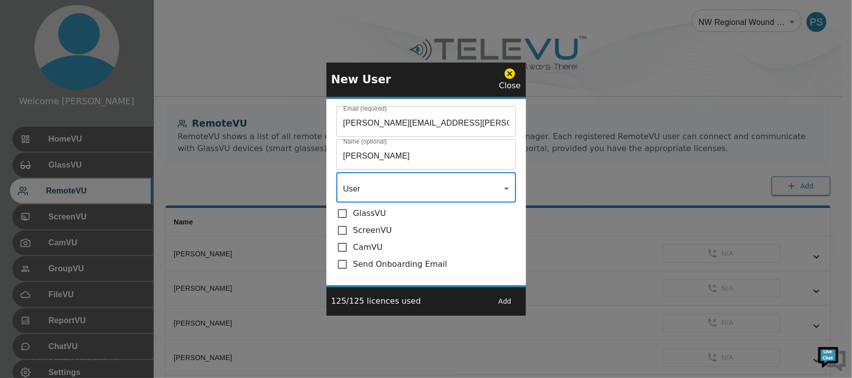
click at [340, 216] on input "checkbox" at bounding box center [344, 214] width 17 height 12
checkbox input "true"
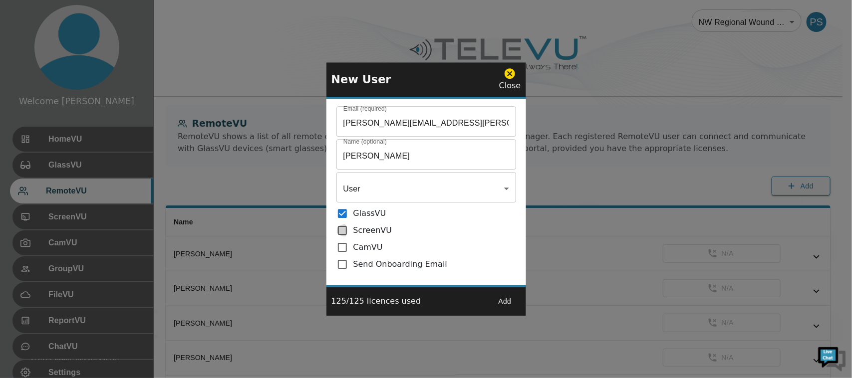
click at [342, 229] on input "checkbox" at bounding box center [344, 231] width 17 height 12
checkbox input "true"
click at [343, 267] on input "checkbox" at bounding box center [344, 264] width 17 height 12
checkbox input "true"
click at [504, 302] on button "Add" at bounding box center [505, 301] width 32 height 18
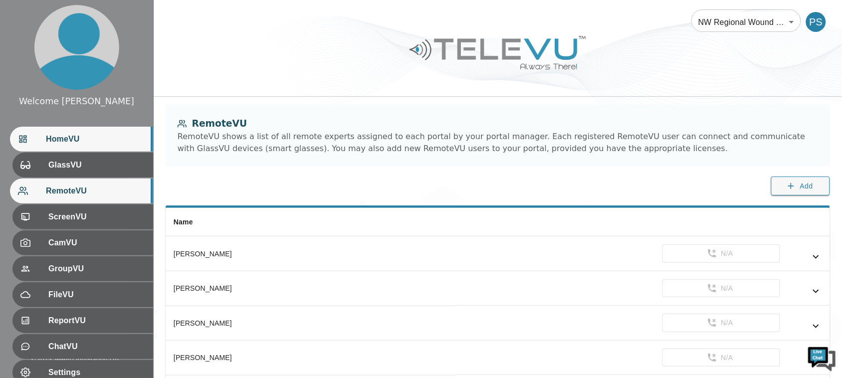
click at [102, 135] on span "HomeVU" at bounding box center [95, 139] width 99 height 12
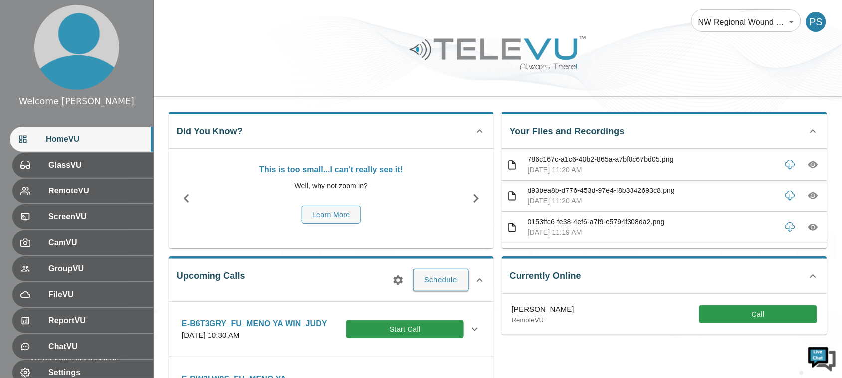
click at [816, 358] on img at bounding box center [822, 358] width 30 height 30
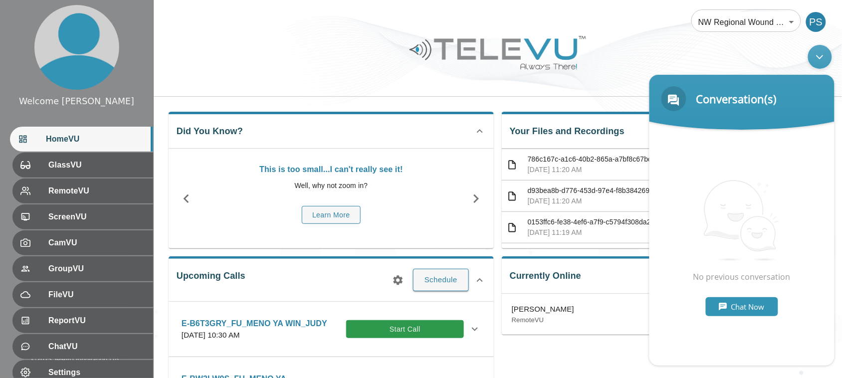
click at [816, 55] on div "Minimize live chat window" at bounding box center [820, 56] width 24 height 24
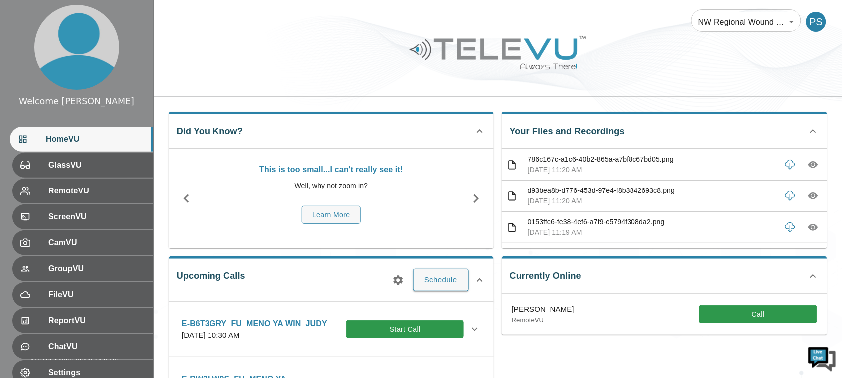
click at [817, 352] on img at bounding box center [822, 358] width 30 height 30
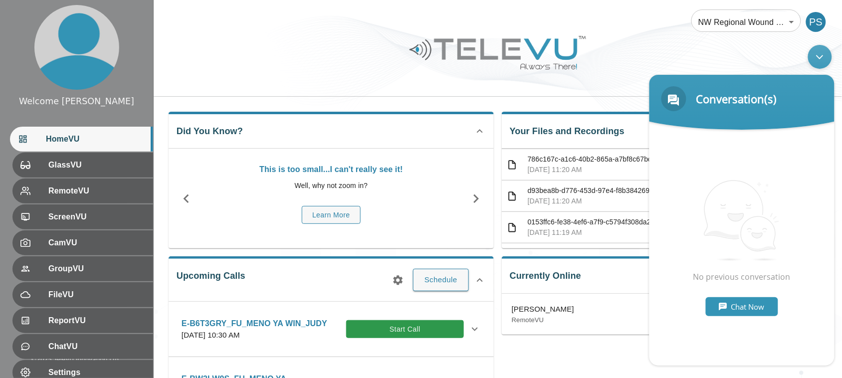
click at [742, 307] on div "Chat Now" at bounding box center [742, 306] width 72 height 19
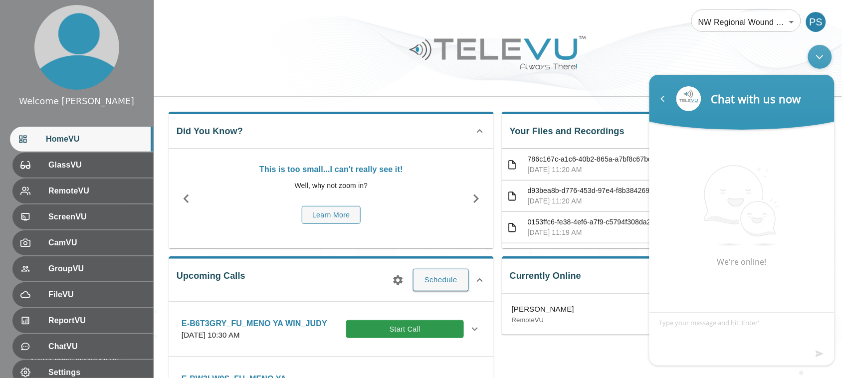
click at [826, 57] on div "Minimize live chat window" at bounding box center [820, 56] width 24 height 24
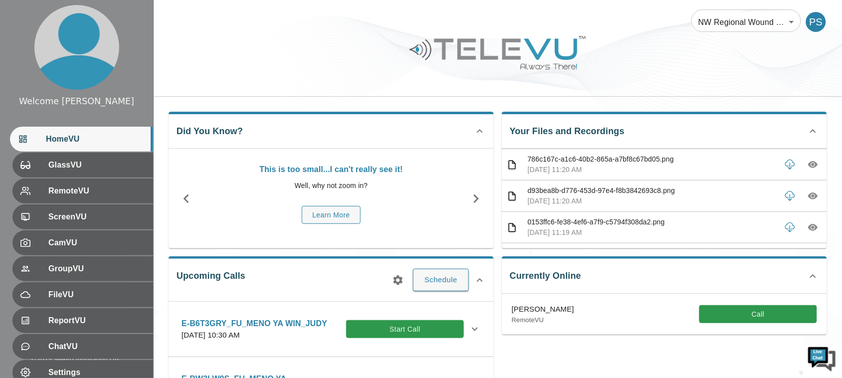
click at [827, 60] on div at bounding box center [498, 60] width 689 height 56
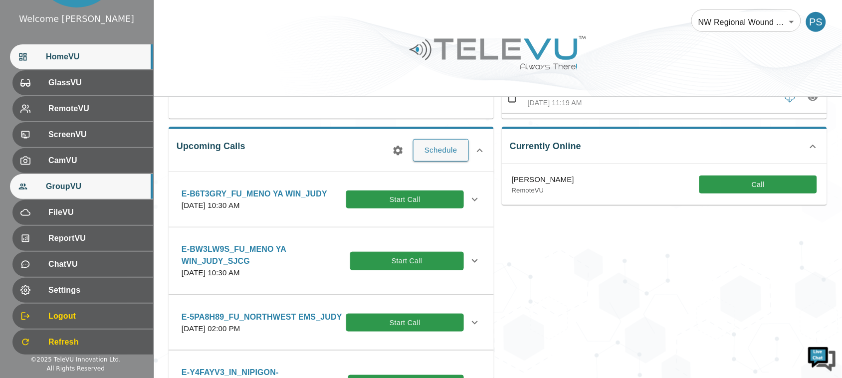
scroll to position [88, 0]
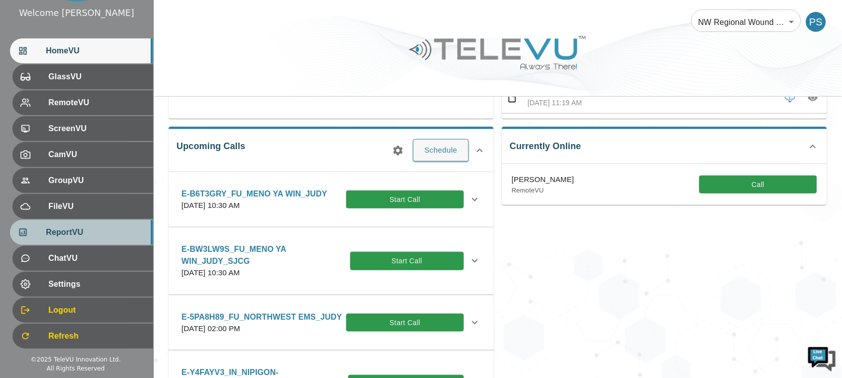
click at [80, 235] on span "ReportVU" at bounding box center [95, 233] width 99 height 12
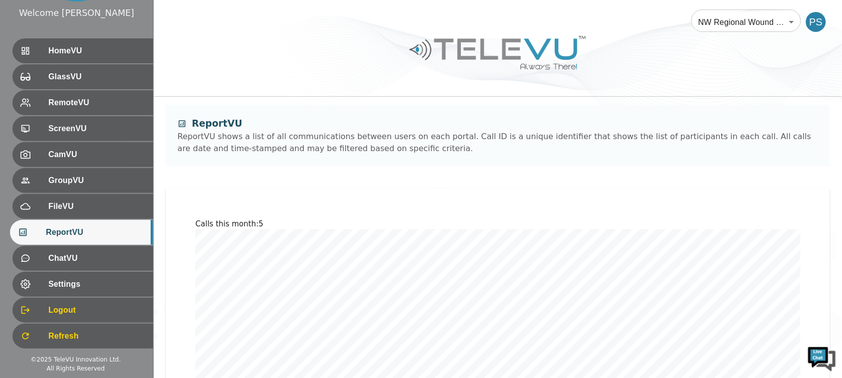
click at [68, 35] on ul "HomeVU GlassVU RemoteVU ScreenVU CamVU GroupVU FileVU ReportVU ChatVU Settings …" at bounding box center [76, 193] width 153 height 319
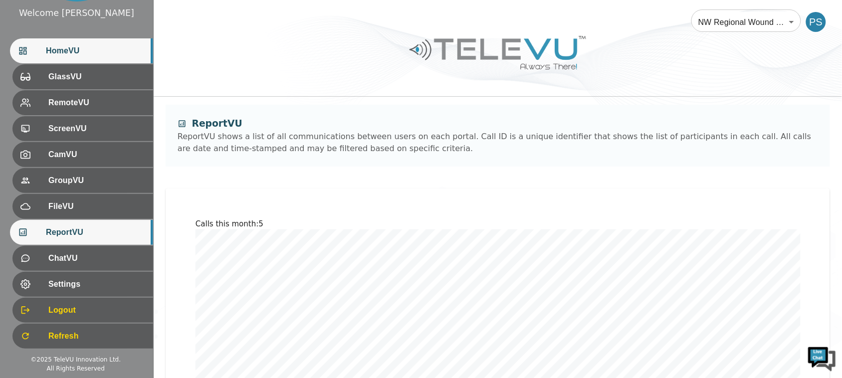
click at [61, 51] on span "HomeVU" at bounding box center [95, 51] width 99 height 12
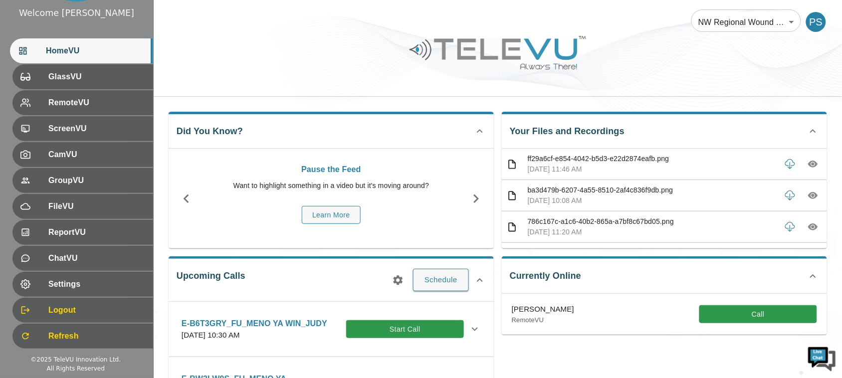
click at [260, 15] on div "NW Regional Wound Care 121 ​ PS" at bounding box center [498, 16] width 689 height 32
